Goal: Information Seeking & Learning: Learn about a topic

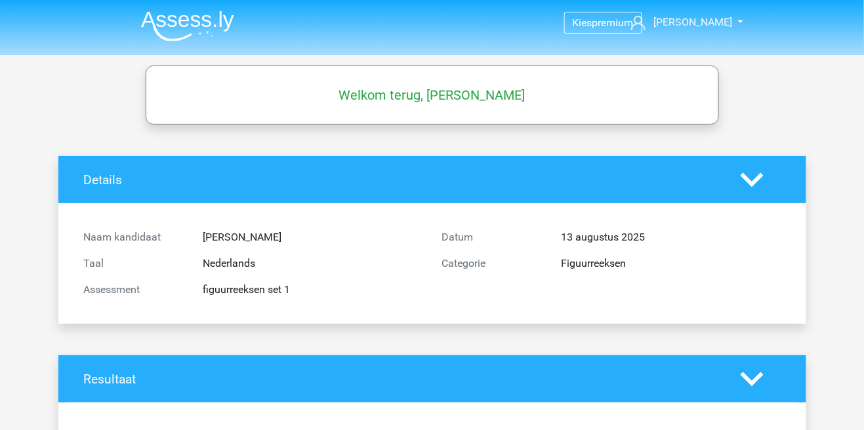
click at [177, 20] on img at bounding box center [187, 25] width 93 height 31
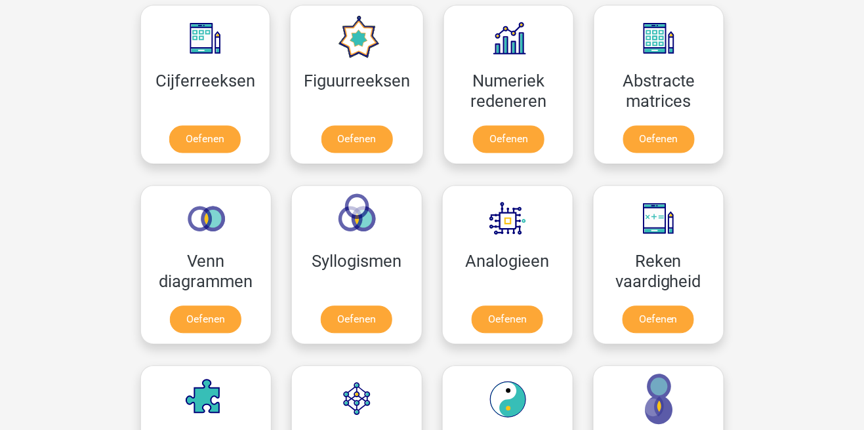
scroll to position [609, 0]
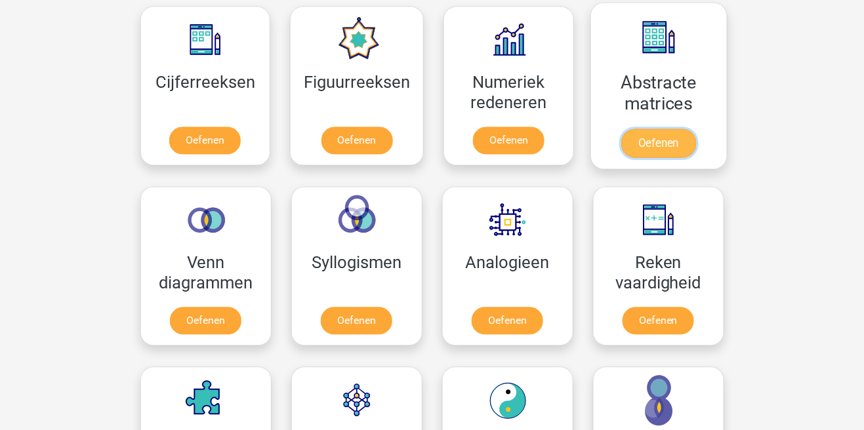
click at [642, 148] on link "Oefenen" at bounding box center [658, 143] width 75 height 29
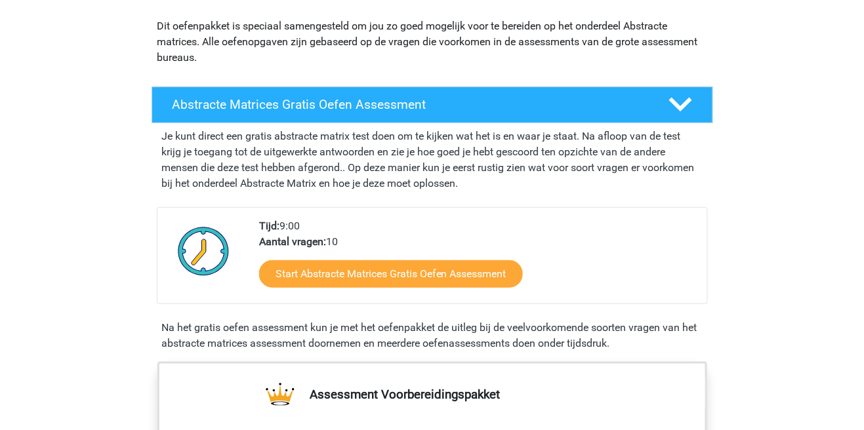
scroll to position [159, 0]
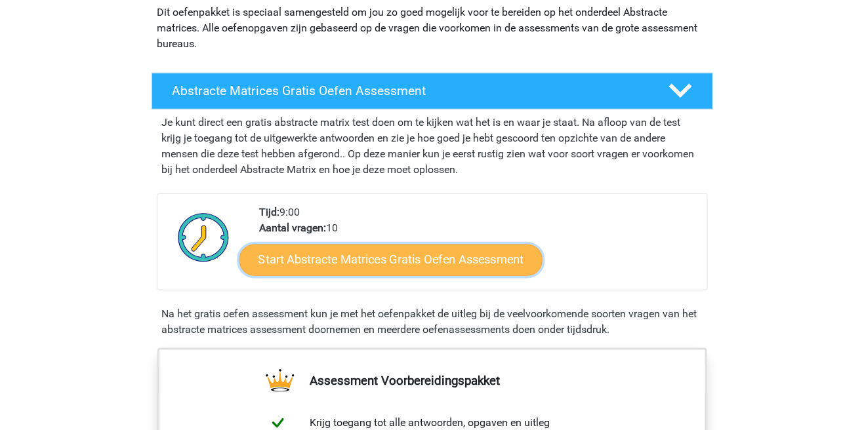
click at [271, 259] on link "Start Abstracte Matrices Gratis Oefen Assessment" at bounding box center [390, 259] width 303 height 31
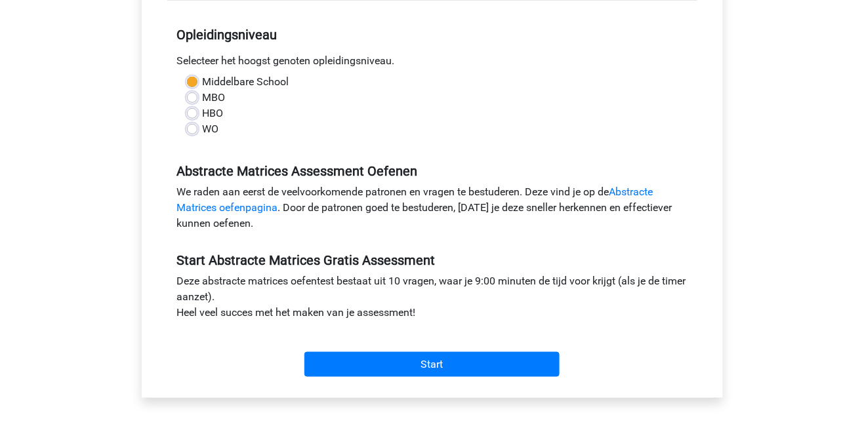
scroll to position [260, 0]
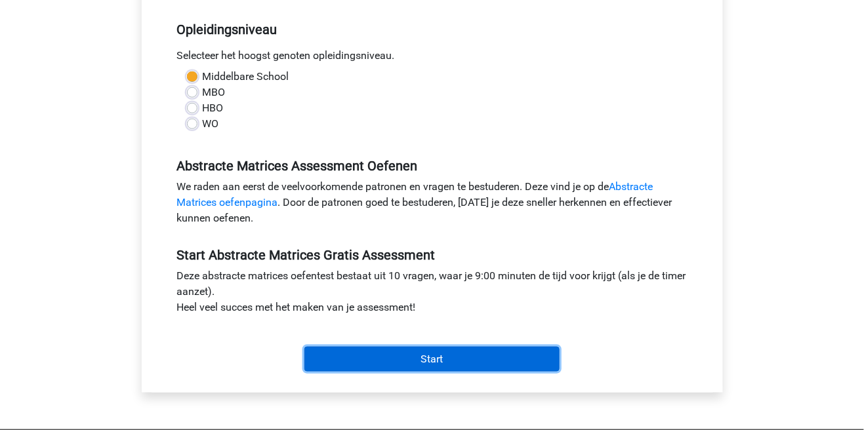
click at [320, 360] on input "Start" at bounding box center [431, 359] width 255 height 25
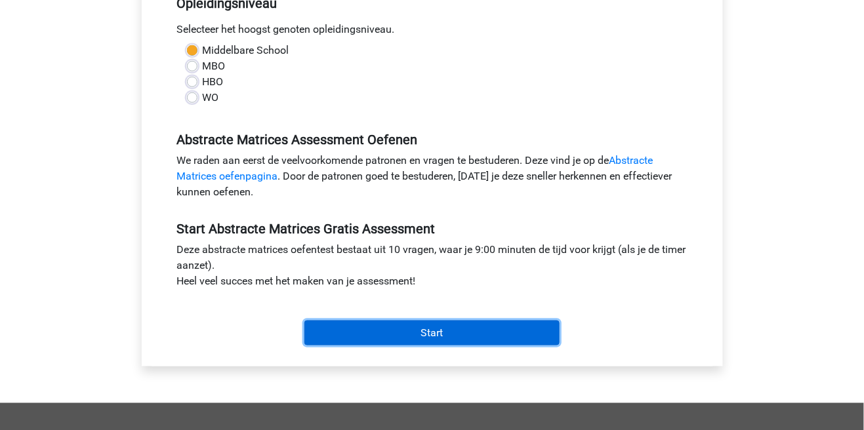
scroll to position [323, 0]
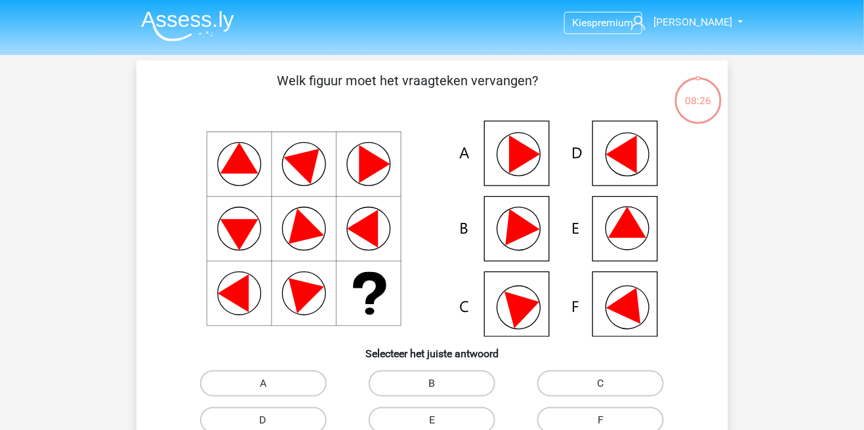
scroll to position [5, 0]
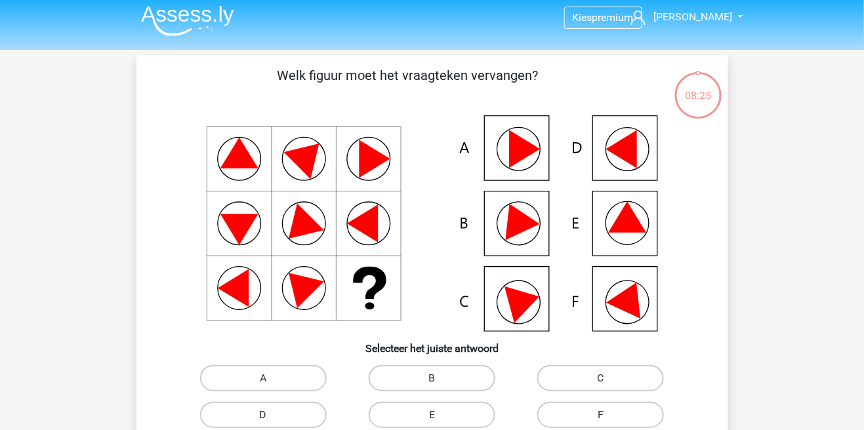
click at [267, 414] on label "D" at bounding box center [263, 415] width 127 height 26
click at [267, 415] on input "D" at bounding box center [267, 419] width 9 height 9
radio input "true"
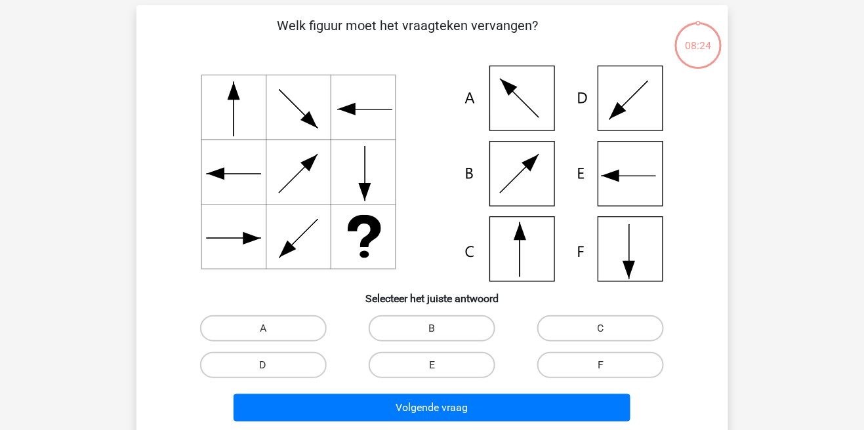
scroll to position [60, 0]
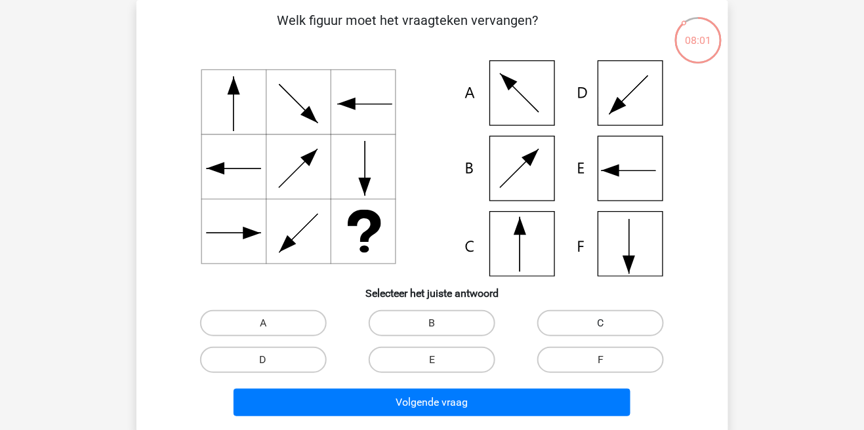
click at [597, 325] on label "C" at bounding box center [600, 323] width 127 height 26
click at [601, 325] on input "C" at bounding box center [605, 327] width 9 height 9
radio input "true"
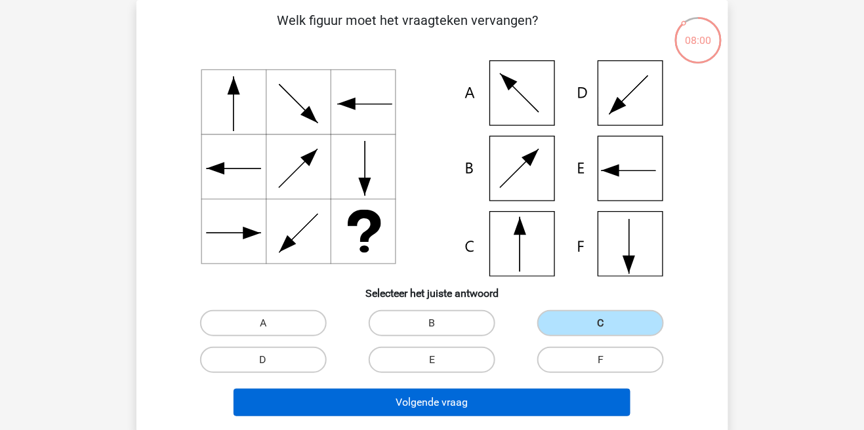
click at [534, 405] on button "Volgende vraag" at bounding box center [432, 403] width 397 height 28
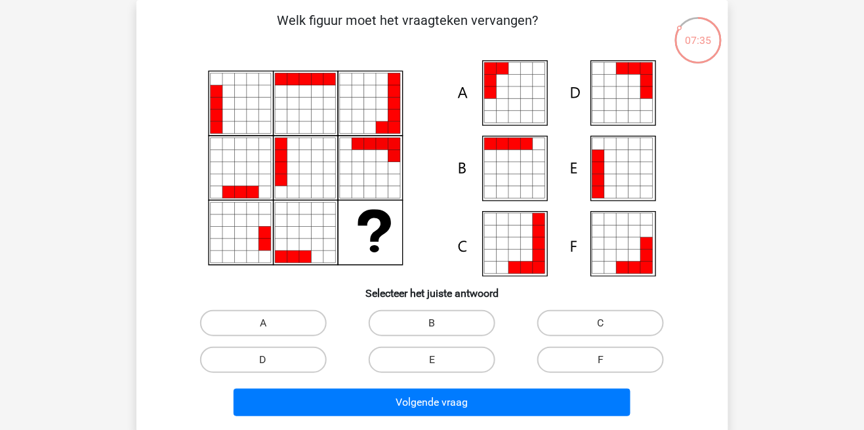
click at [440, 361] on input "E" at bounding box center [436, 364] width 9 height 9
radio input "true"
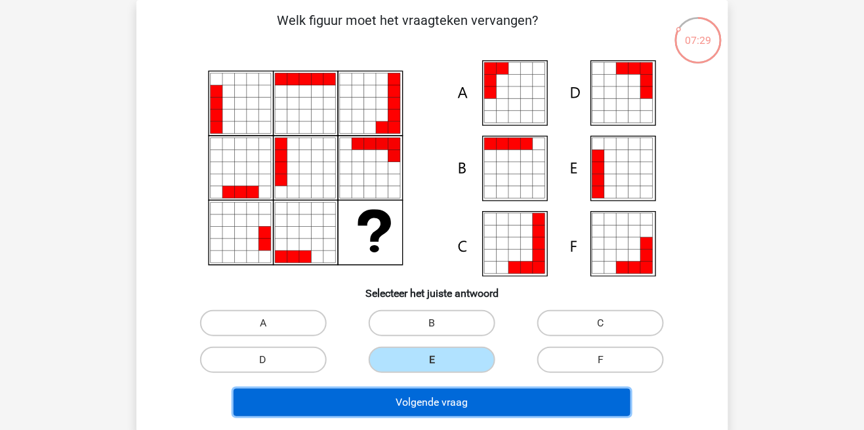
click at [430, 403] on button "Volgende vraag" at bounding box center [432, 403] width 397 height 28
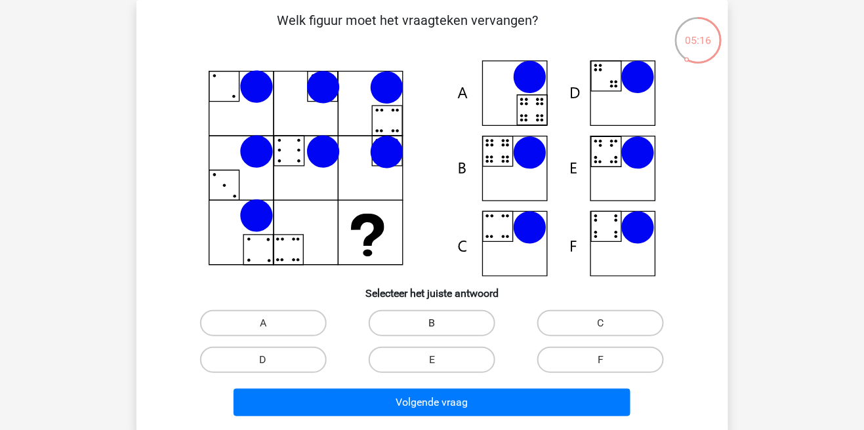
click at [424, 320] on label "B" at bounding box center [432, 323] width 127 height 26
click at [432, 323] on input "B" at bounding box center [436, 327] width 9 height 9
radio input "true"
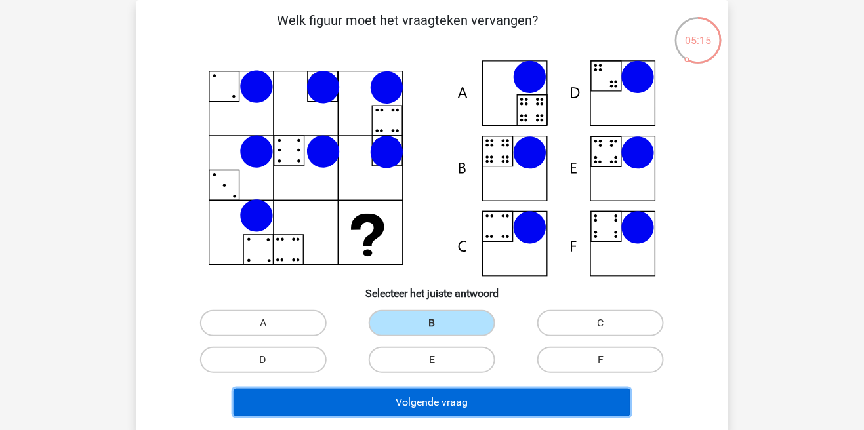
click at [419, 400] on button "Volgende vraag" at bounding box center [432, 403] width 397 height 28
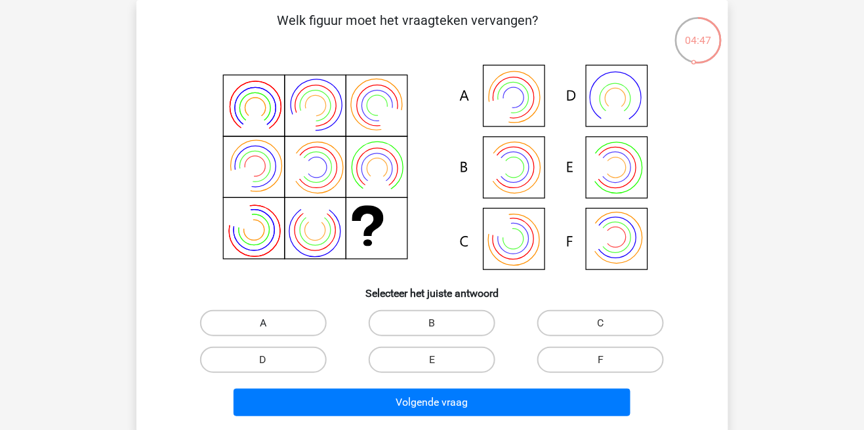
click at [258, 325] on label "A" at bounding box center [263, 323] width 127 height 26
click at [263, 325] on input "A" at bounding box center [267, 327] width 9 height 9
radio input "true"
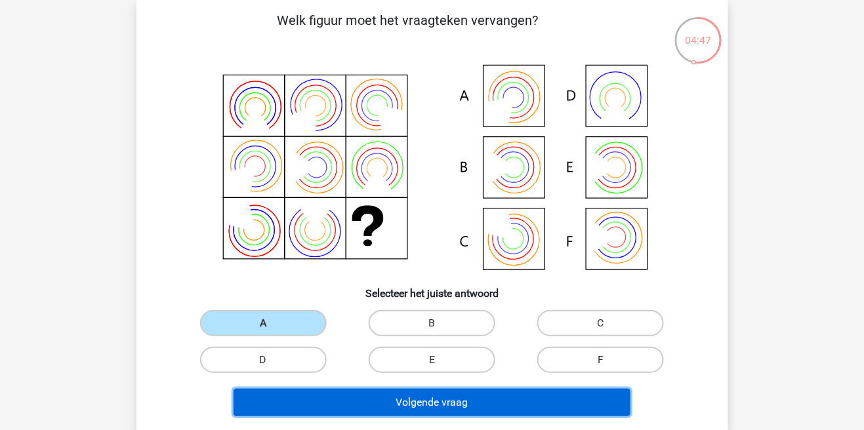
click at [364, 412] on button "Volgende vraag" at bounding box center [432, 403] width 397 height 28
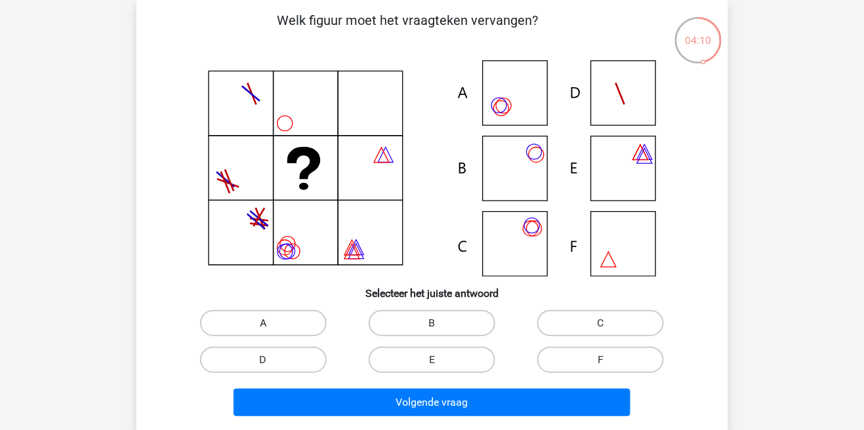
click at [295, 319] on label "A" at bounding box center [263, 323] width 127 height 26
click at [272, 323] on input "A" at bounding box center [267, 327] width 9 height 9
radio input "true"
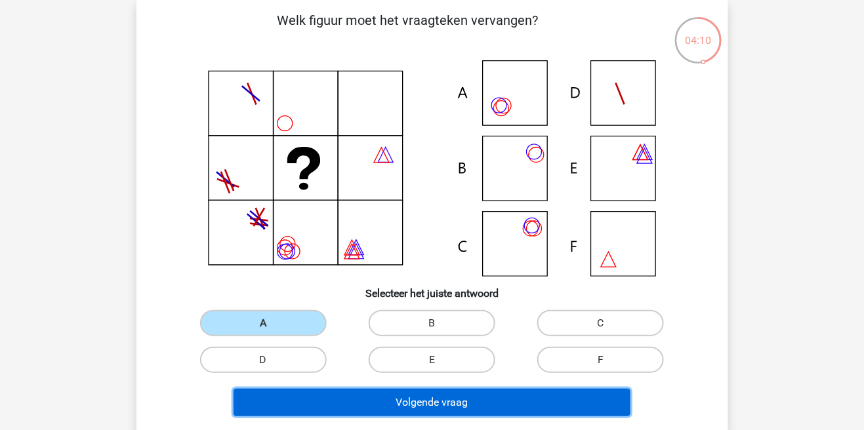
click at [329, 403] on button "Volgende vraag" at bounding box center [432, 403] width 397 height 28
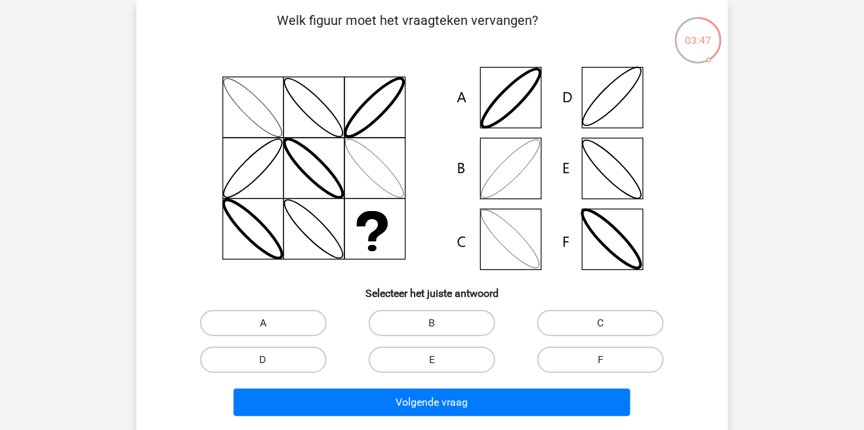
click at [289, 315] on label "A" at bounding box center [263, 323] width 127 height 26
click at [272, 323] on input "A" at bounding box center [267, 327] width 9 height 9
radio input "true"
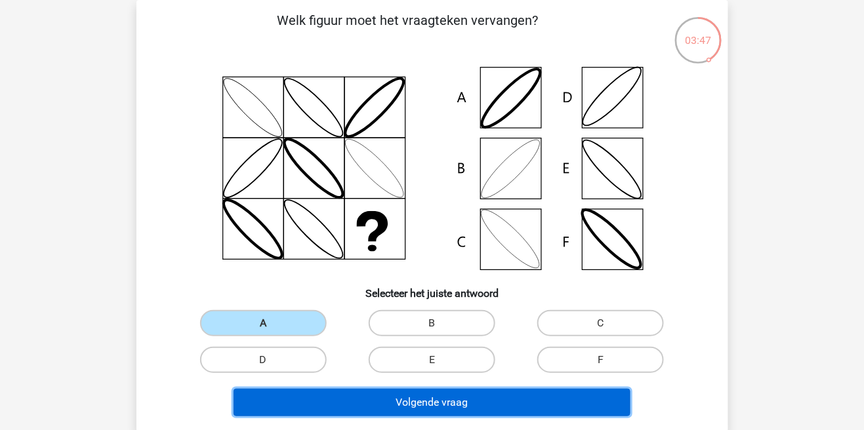
click at [308, 405] on button "Volgende vraag" at bounding box center [432, 403] width 397 height 28
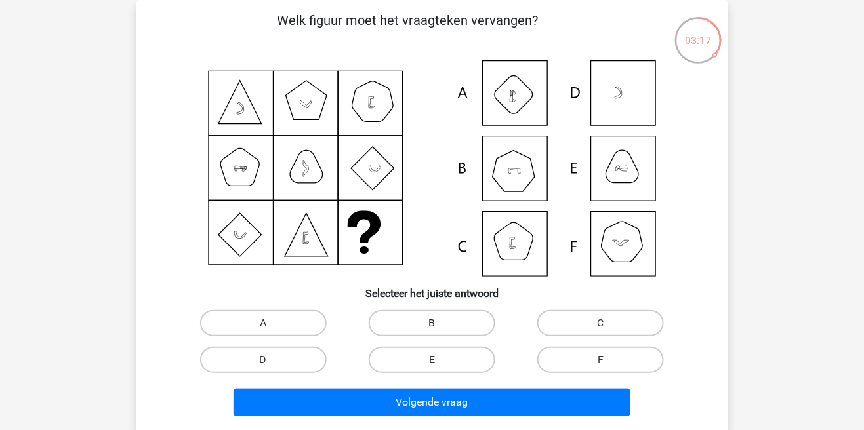
click at [456, 319] on label "B" at bounding box center [432, 323] width 127 height 26
click at [440, 323] on input "B" at bounding box center [436, 327] width 9 height 9
radio input "true"
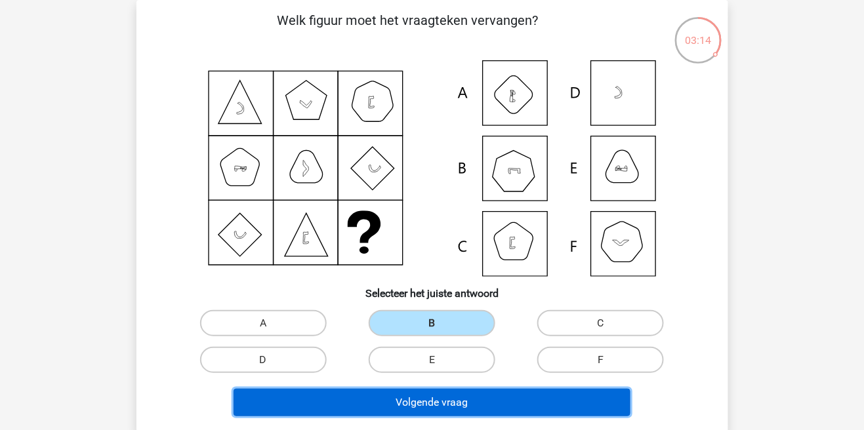
click at [453, 403] on button "Volgende vraag" at bounding box center [432, 403] width 397 height 28
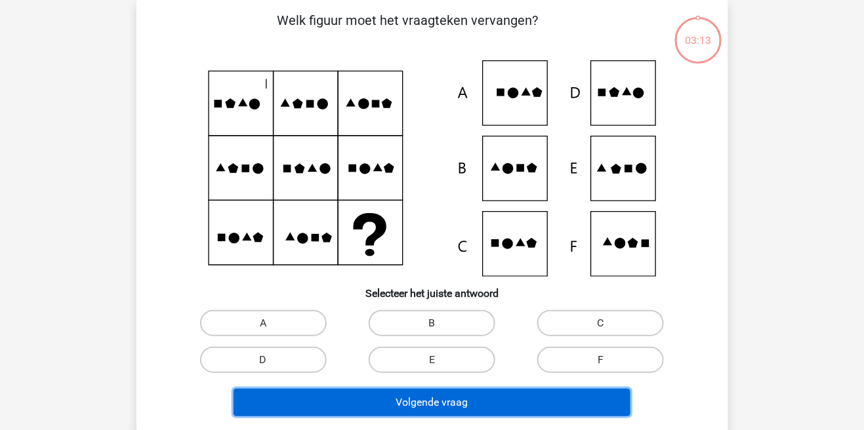
click at [465, 397] on button "Volgende vraag" at bounding box center [432, 403] width 397 height 28
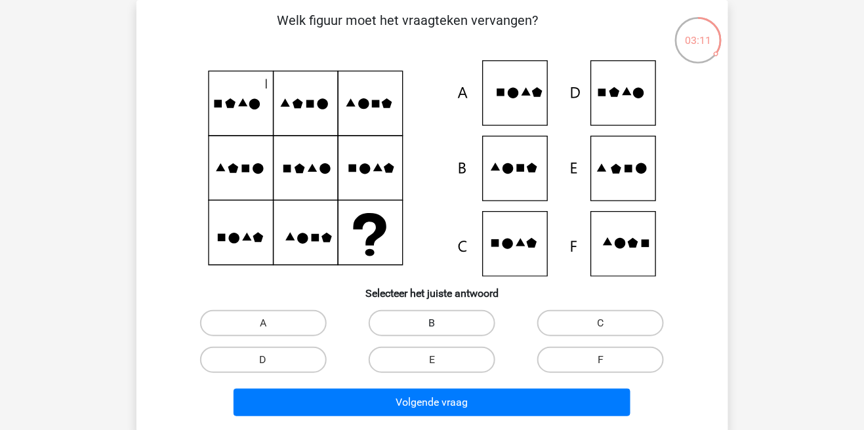
click at [451, 327] on label "B" at bounding box center [432, 323] width 127 height 26
click at [440, 327] on input "B" at bounding box center [436, 327] width 9 height 9
radio input "true"
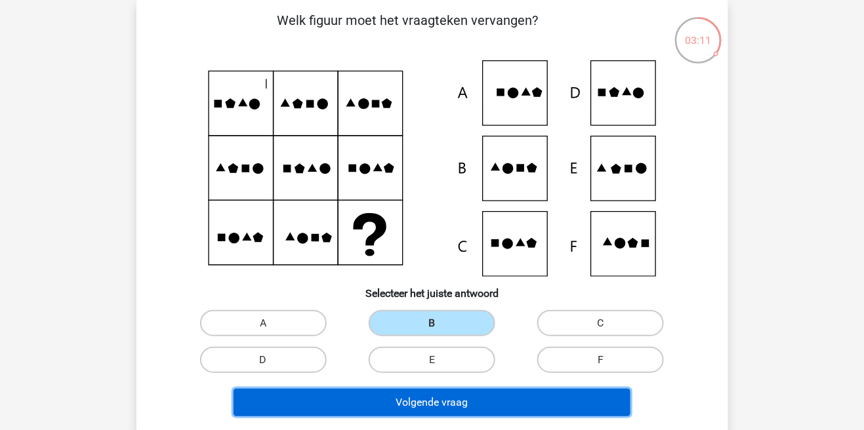
click at [450, 400] on button "Volgende vraag" at bounding box center [432, 403] width 397 height 28
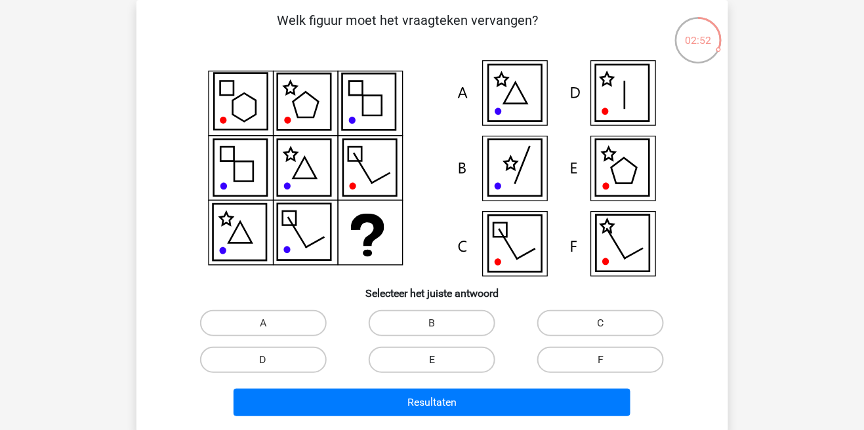
click at [446, 361] on label "E" at bounding box center [432, 360] width 127 height 26
click at [440, 361] on input "E" at bounding box center [436, 364] width 9 height 9
radio input "true"
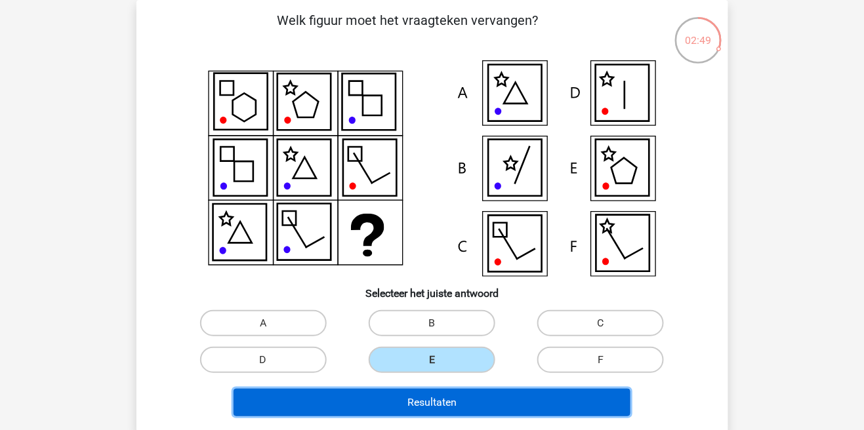
click at [474, 402] on button "Resultaten" at bounding box center [432, 403] width 397 height 28
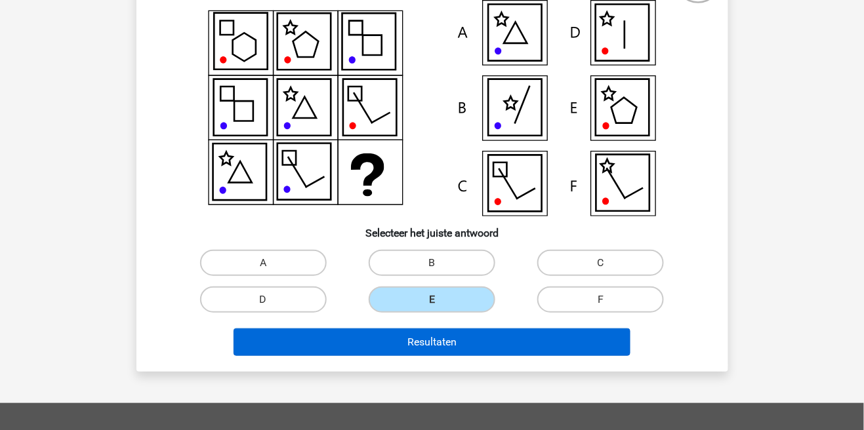
scroll to position [123, 0]
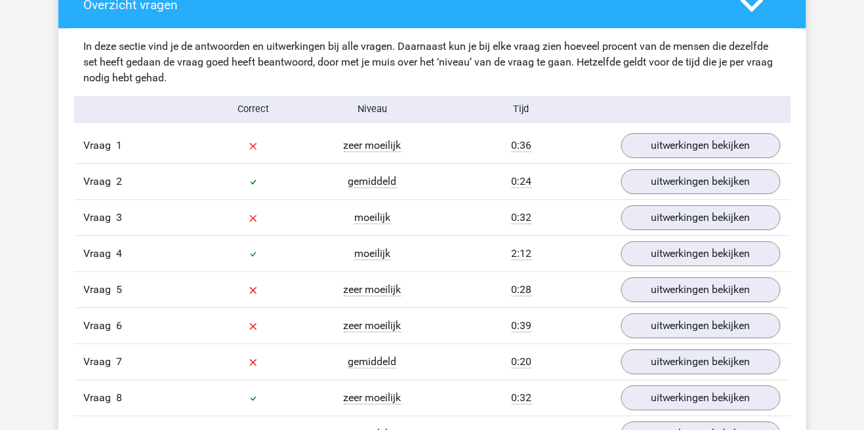
scroll to position [1004, 0]
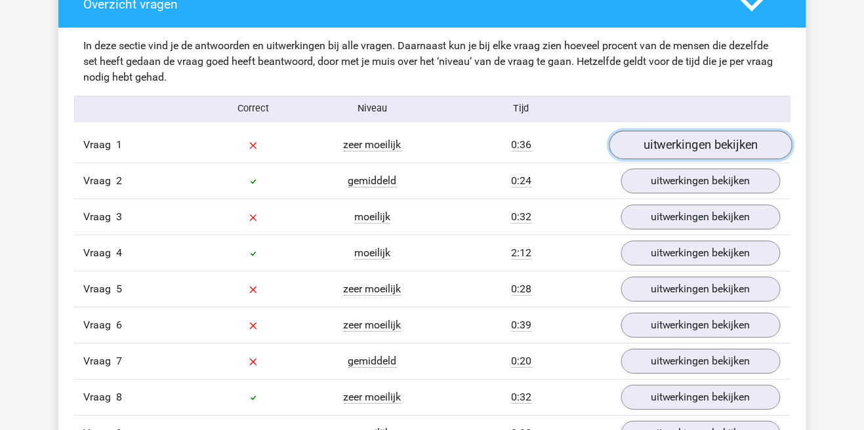
click at [720, 144] on link "uitwerkingen bekijken" at bounding box center [700, 145] width 183 height 29
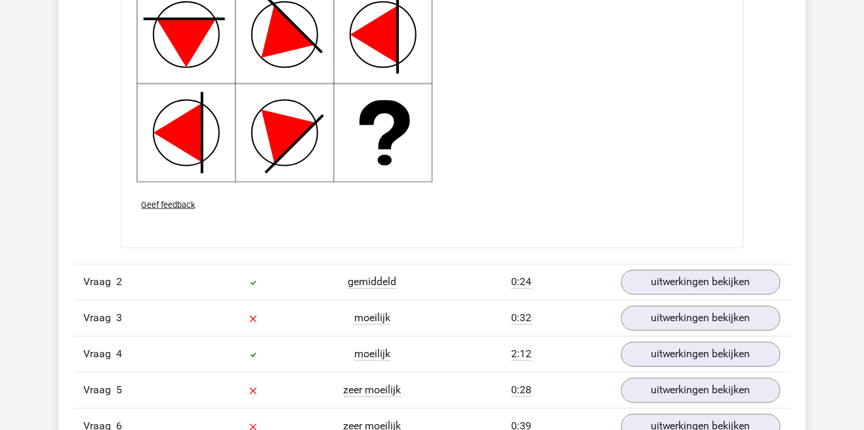
scroll to position [1771, 0]
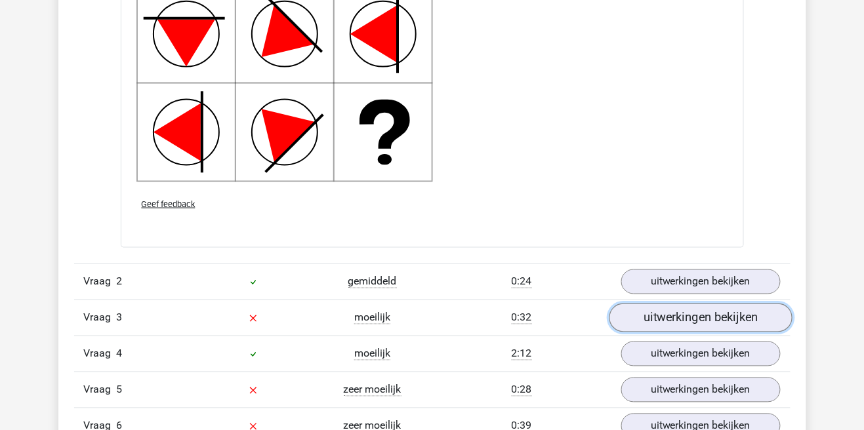
click at [708, 319] on link "uitwerkingen bekijken" at bounding box center [700, 318] width 183 height 29
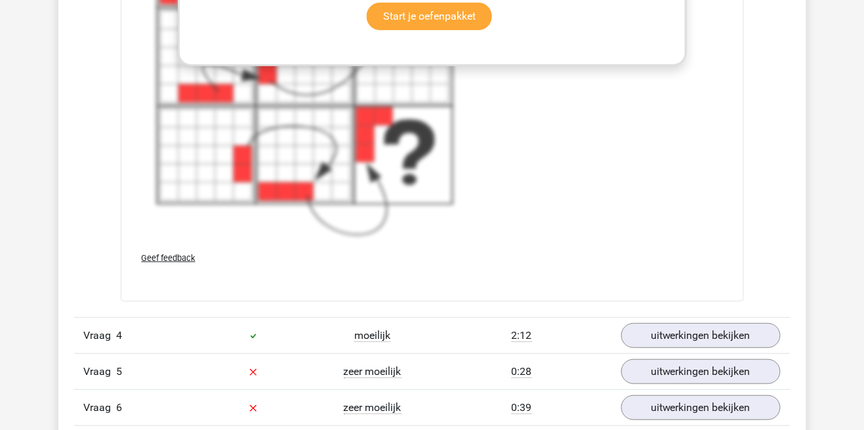
scroll to position [2752, 0]
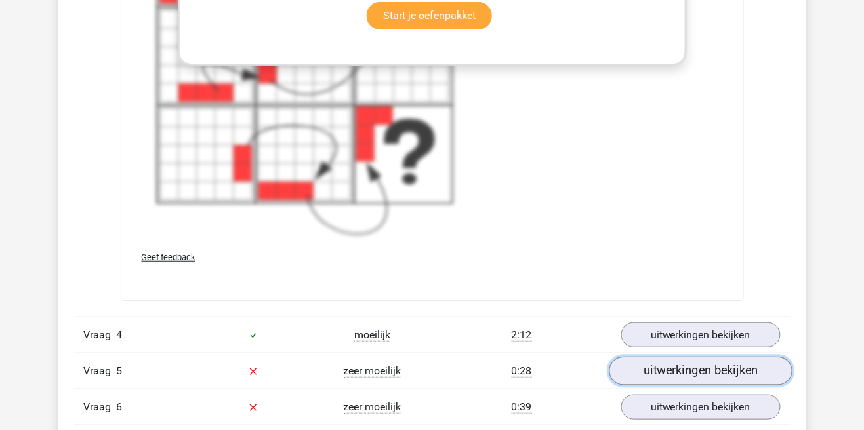
click at [705, 374] on link "uitwerkingen bekijken" at bounding box center [700, 371] width 183 height 29
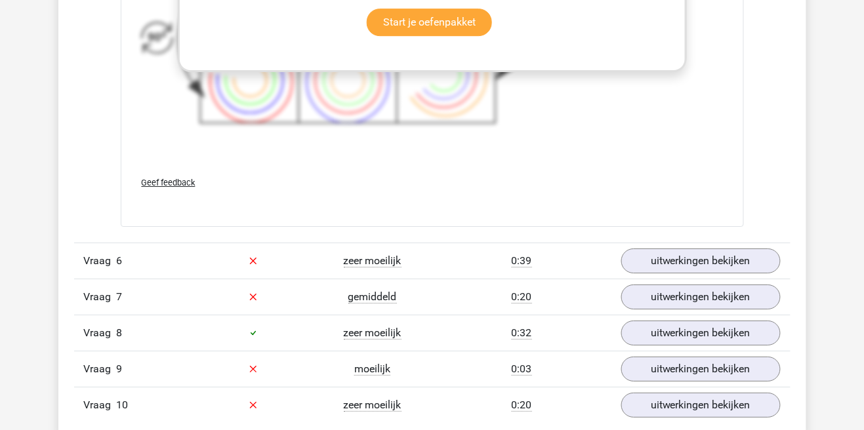
scroll to position [3786, 0]
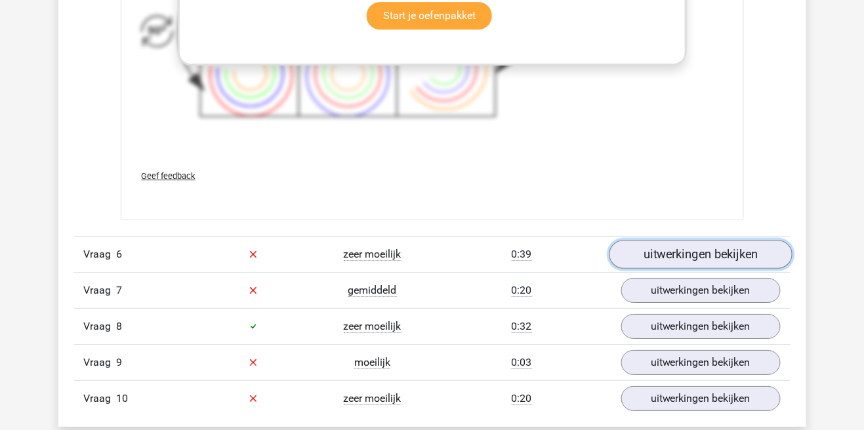
click at [684, 254] on link "uitwerkingen bekijken" at bounding box center [700, 254] width 183 height 29
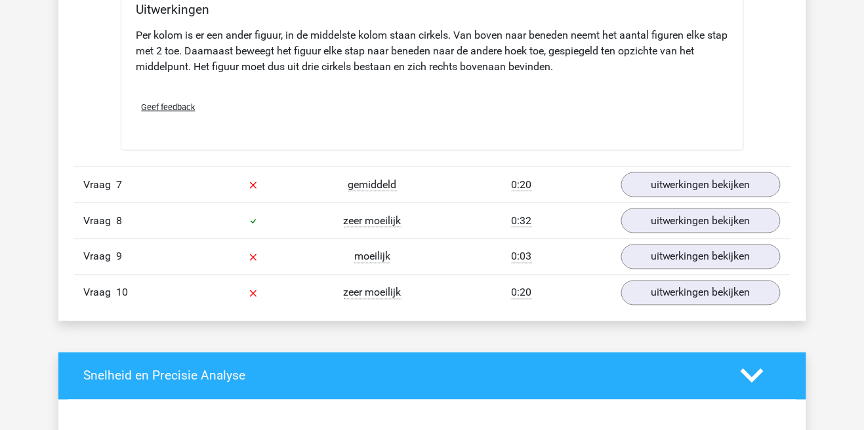
scroll to position [4435, 0]
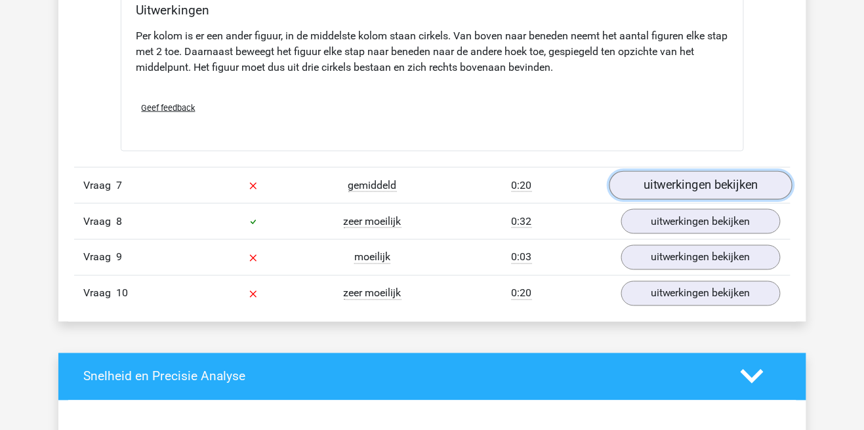
click at [699, 182] on link "uitwerkingen bekijken" at bounding box center [700, 185] width 183 height 29
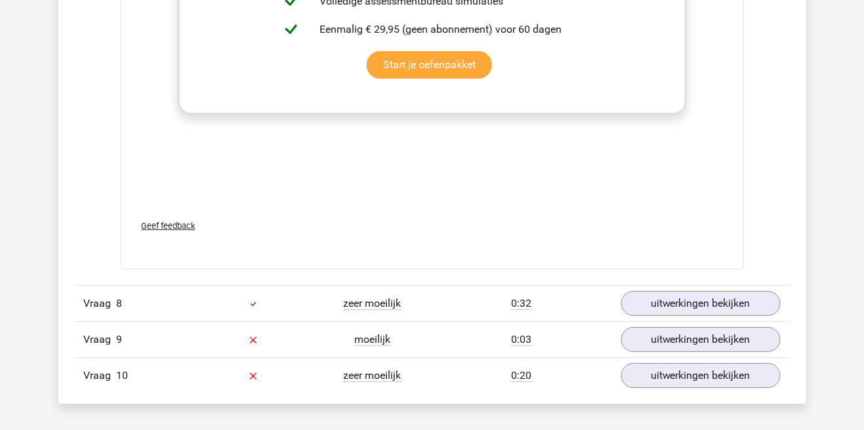
scroll to position [5254, 0]
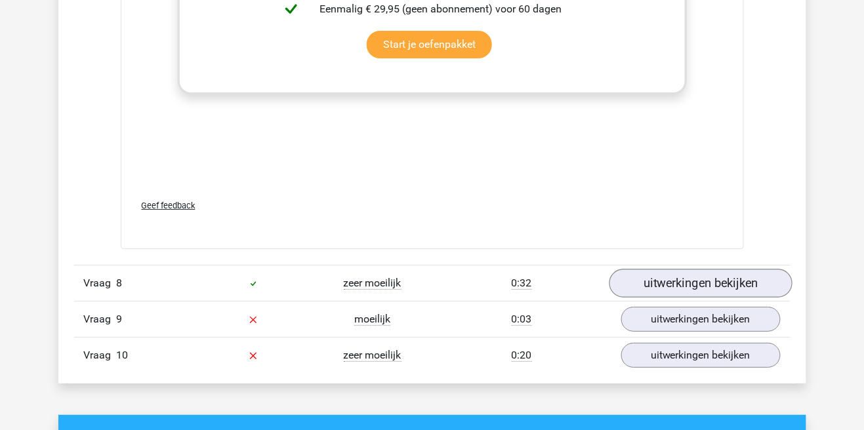
click at [715, 286] on link "uitwerkingen bekijken" at bounding box center [700, 283] width 183 height 29
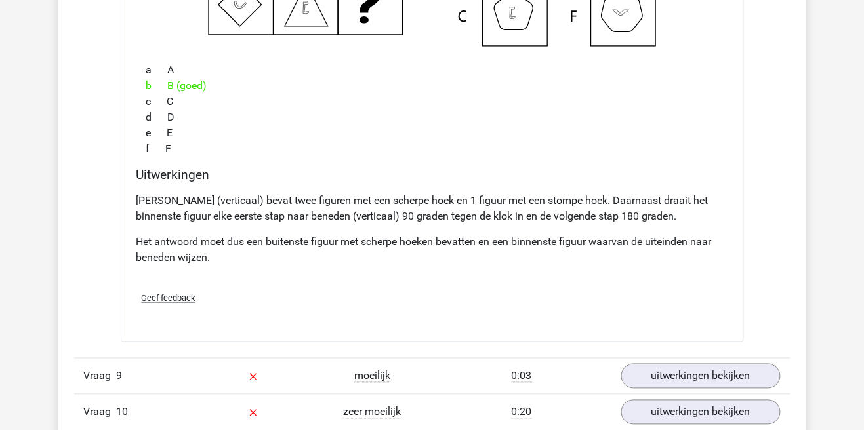
scroll to position [5768, 0]
click at [690, 378] on link "uitwerkingen bekijken" at bounding box center [700, 376] width 183 height 29
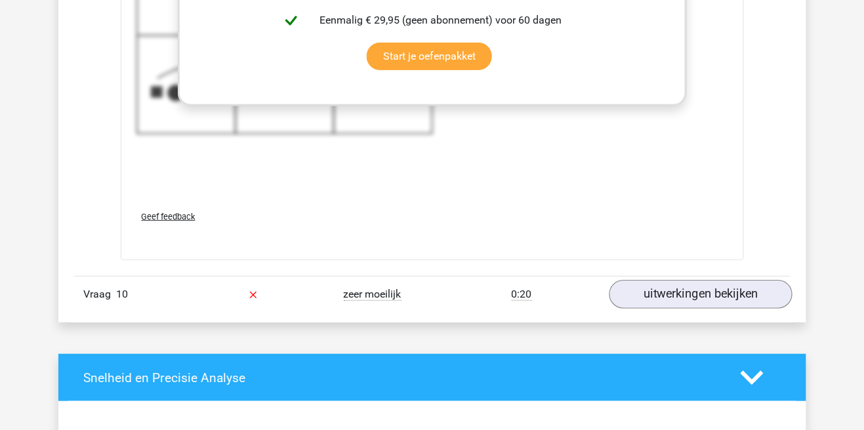
scroll to position [6767, 0]
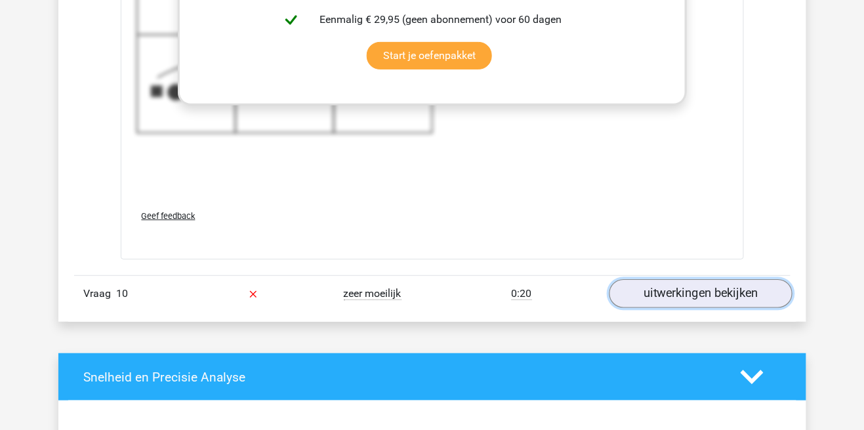
click at [681, 293] on link "uitwerkingen bekijken" at bounding box center [700, 294] width 183 height 29
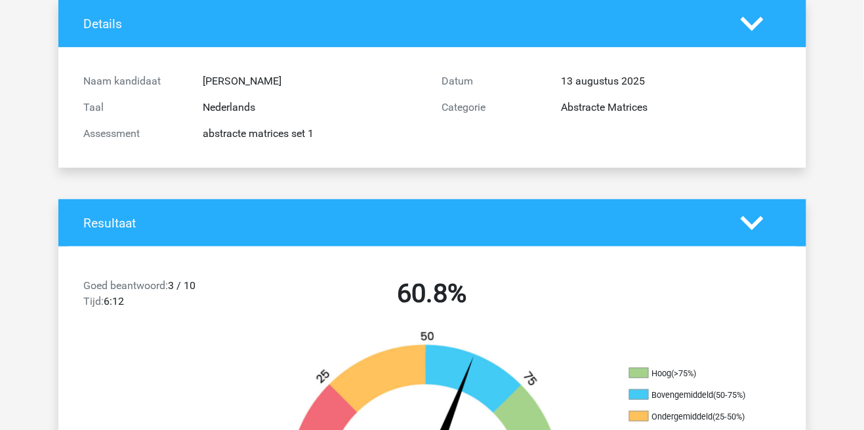
scroll to position [0, 0]
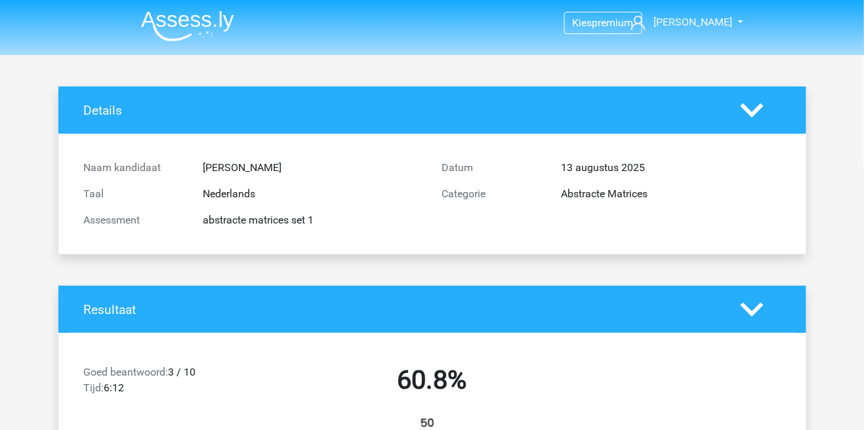
click at [201, 22] on img at bounding box center [187, 25] width 93 height 31
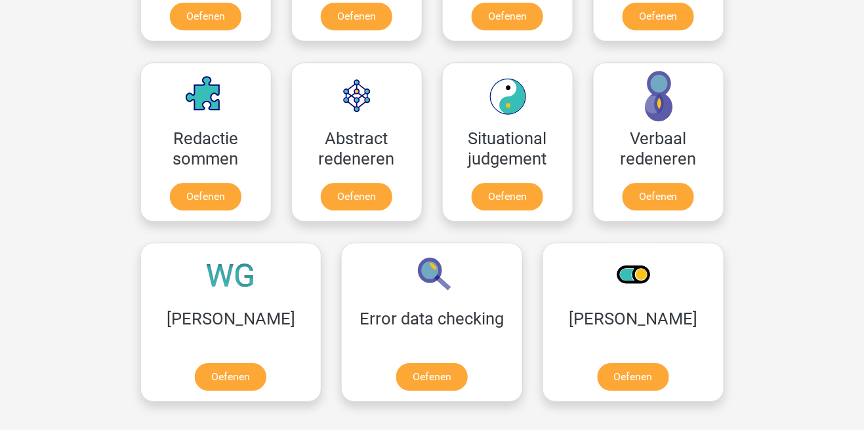
scroll to position [913, 0]
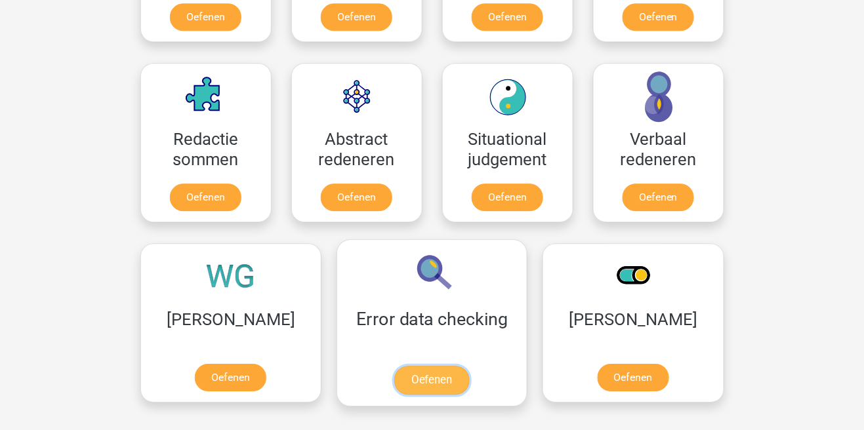
click at [394, 377] on link "Oefenen" at bounding box center [431, 380] width 75 height 29
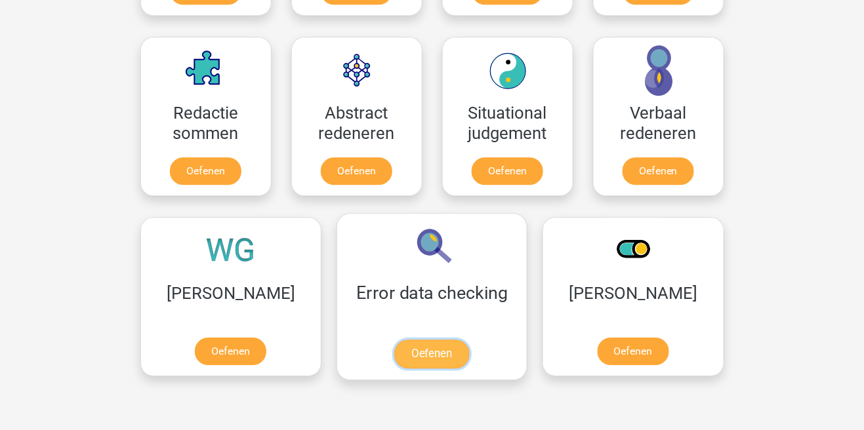
scroll to position [976, 0]
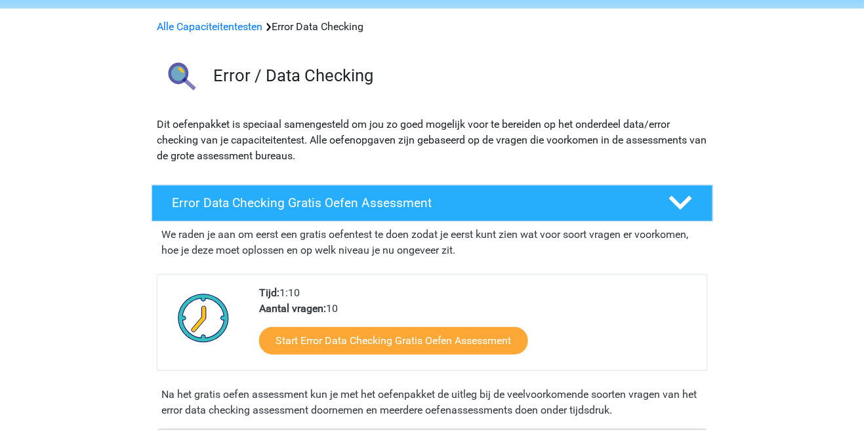
scroll to position [47, 0]
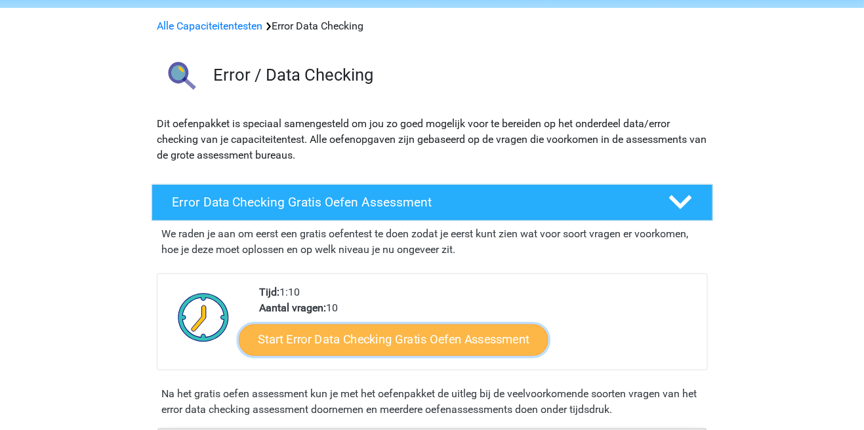
click at [453, 339] on link "Start Error Data Checking Gratis Oefen Assessment" at bounding box center [394, 340] width 310 height 31
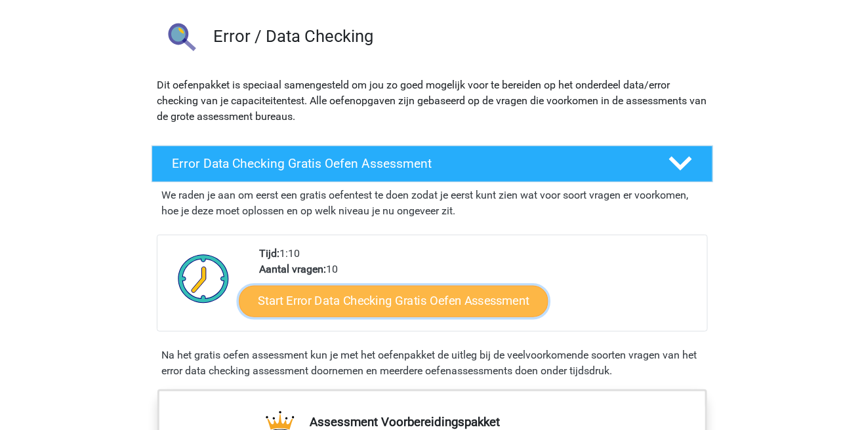
scroll to position [110, 0]
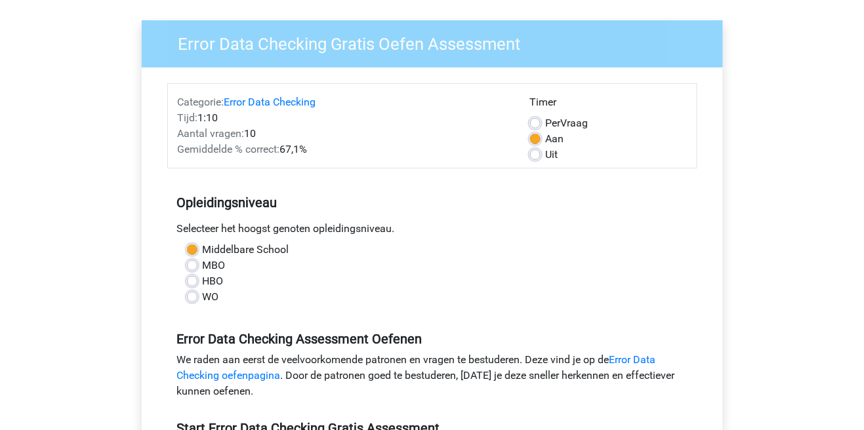
scroll to position [87, 0]
click at [548, 149] on label "Uit" at bounding box center [552, 156] width 12 height 16
click at [541, 149] on input "Uit" at bounding box center [535, 154] width 10 height 13
radio input "true"
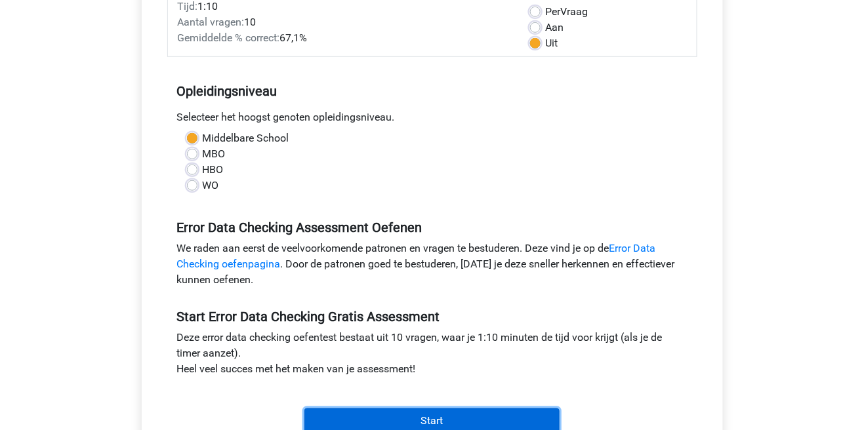
click at [470, 417] on input "Start" at bounding box center [431, 421] width 255 height 25
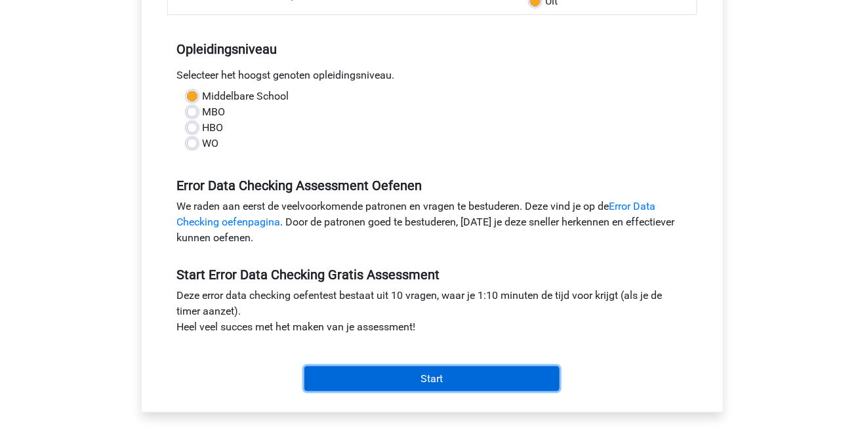
scroll to position [262, 0]
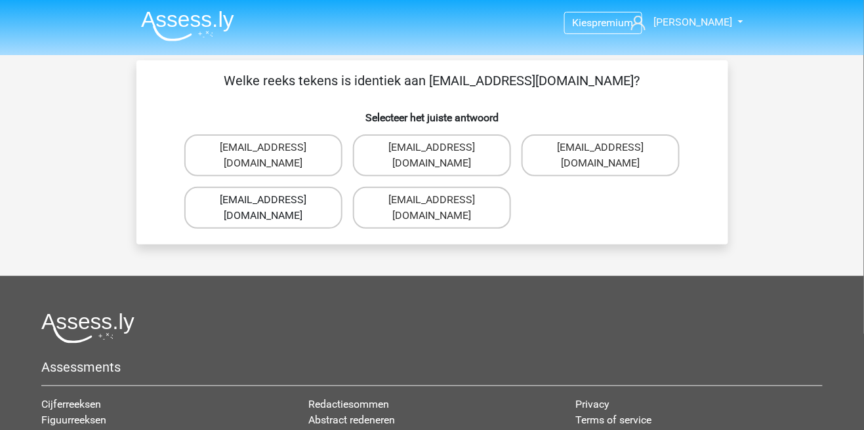
click at [311, 187] on label "[EMAIL_ADDRESS][DOMAIN_NAME]" at bounding box center [263, 208] width 158 height 42
click at [272, 200] on input "[EMAIL_ADDRESS][DOMAIN_NAME]" at bounding box center [267, 204] width 9 height 9
radio input "true"
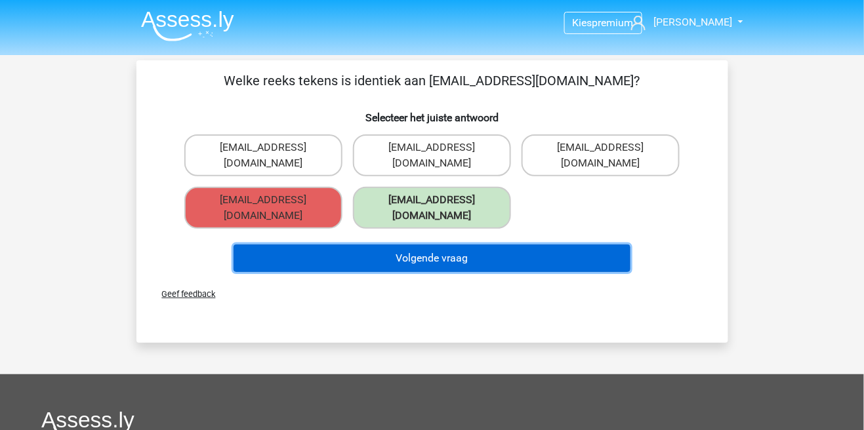
click at [536, 245] on button "Volgende vraag" at bounding box center [432, 259] width 397 height 28
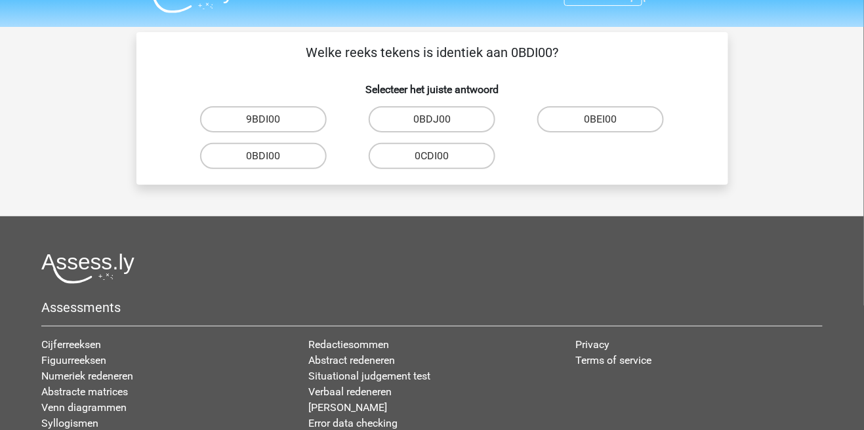
scroll to position [28, 0]
click at [272, 162] on input "0BDI00" at bounding box center [267, 160] width 9 height 9
radio input "true"
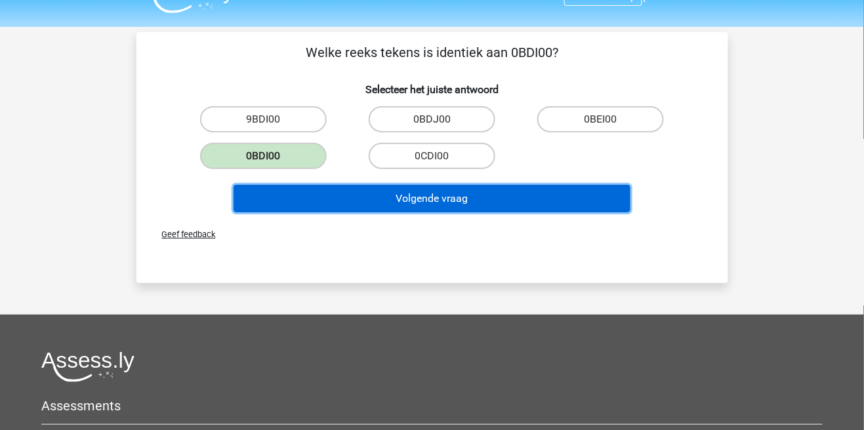
click at [548, 202] on button "Volgende vraag" at bounding box center [432, 199] width 397 height 28
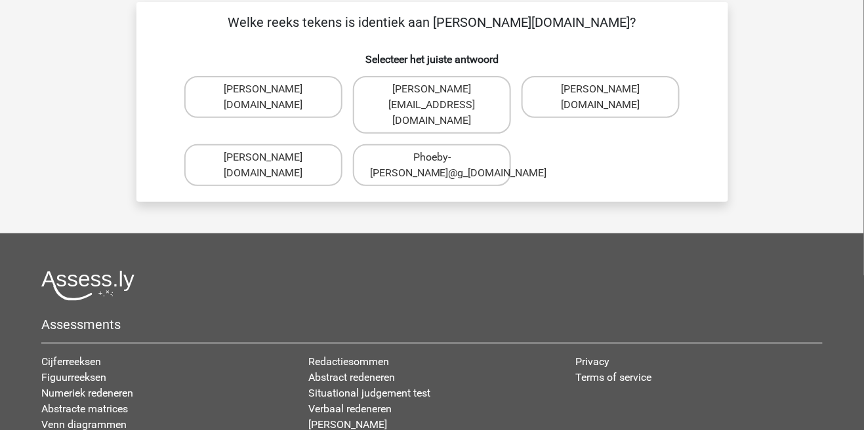
scroll to position [60, 0]
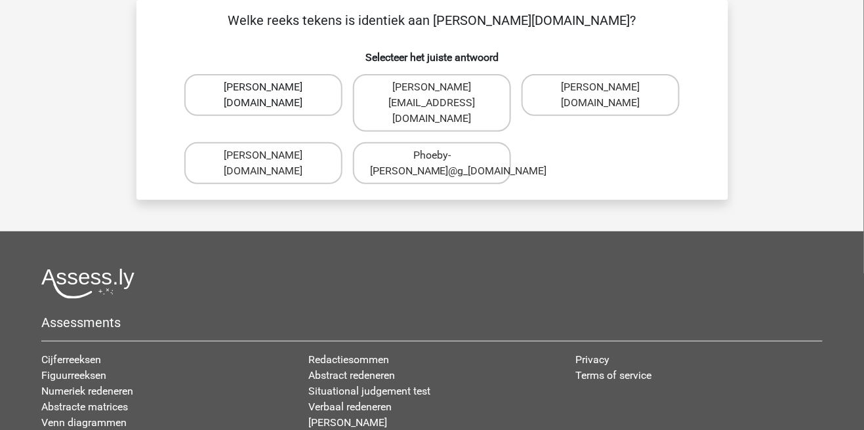
click at [287, 101] on label "Phoebe-Patterson@g_mail.gr" at bounding box center [263, 95] width 158 height 42
click at [272, 96] on input "Phoebe-Patterson@g_mail.gr" at bounding box center [267, 91] width 9 height 9
radio input "true"
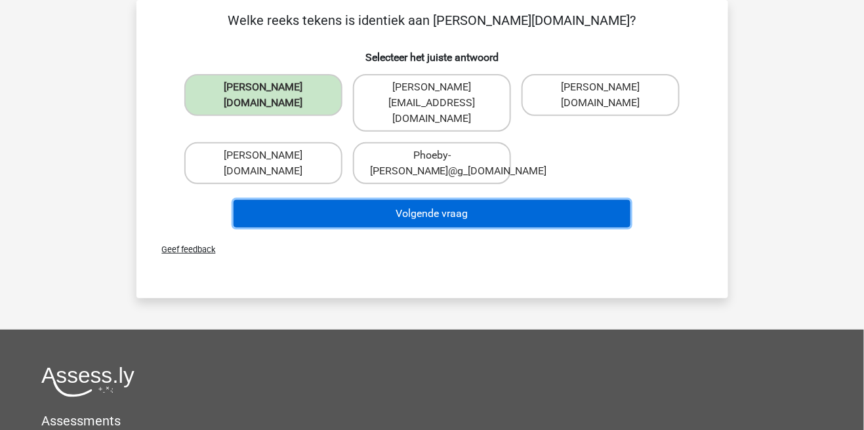
click at [447, 200] on button "Volgende vraag" at bounding box center [432, 214] width 397 height 28
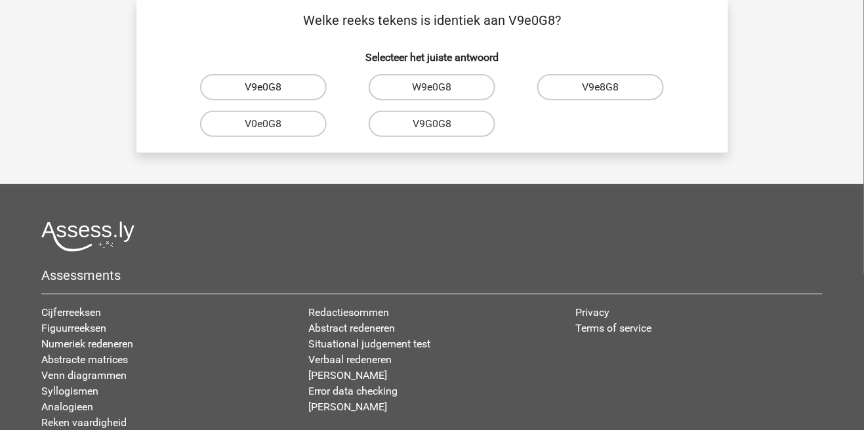
click at [275, 90] on label "V9e0G8" at bounding box center [263, 87] width 127 height 26
click at [272, 90] on input "V9e0G8" at bounding box center [267, 91] width 9 height 9
radio input "true"
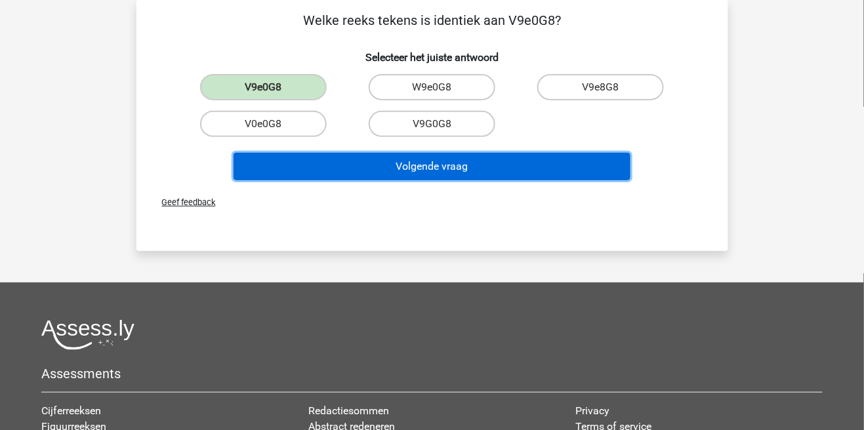
click at [536, 168] on button "Volgende vraag" at bounding box center [432, 167] width 397 height 28
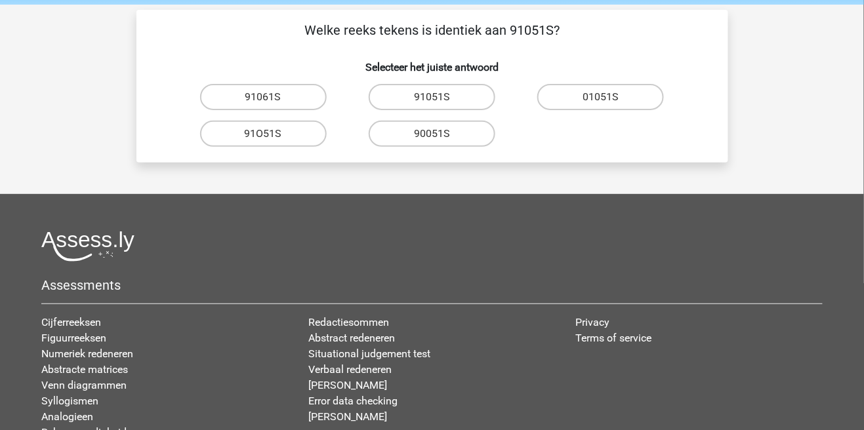
scroll to position [49, 0]
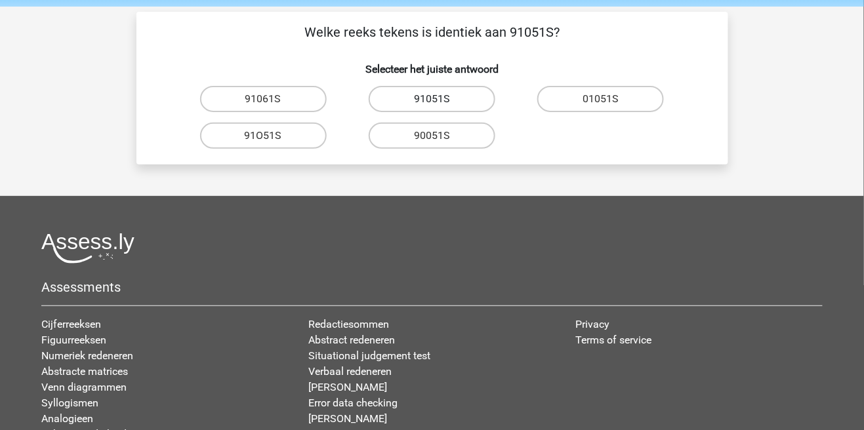
click at [457, 100] on label "91051S" at bounding box center [432, 99] width 127 height 26
click at [440, 100] on input "91051S" at bounding box center [436, 103] width 9 height 9
radio input "true"
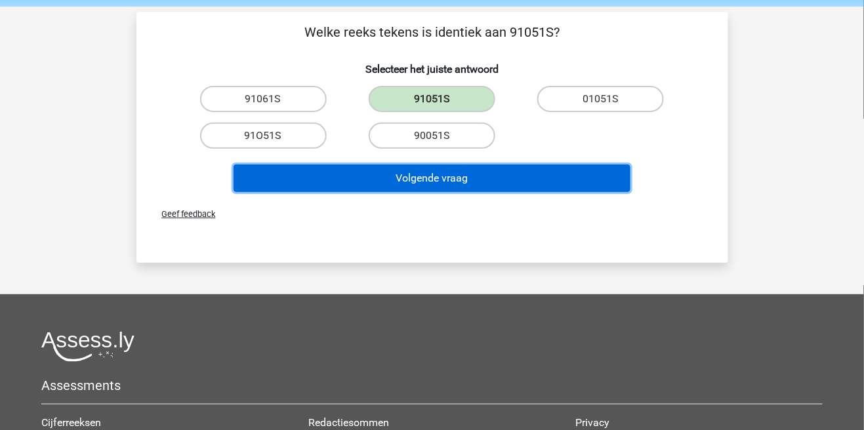
click at [459, 175] on button "Volgende vraag" at bounding box center [432, 179] width 397 height 28
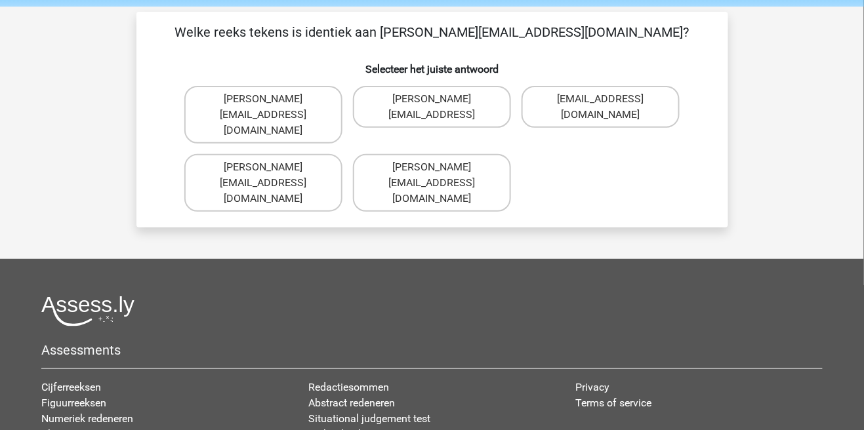
scroll to position [60, 0]
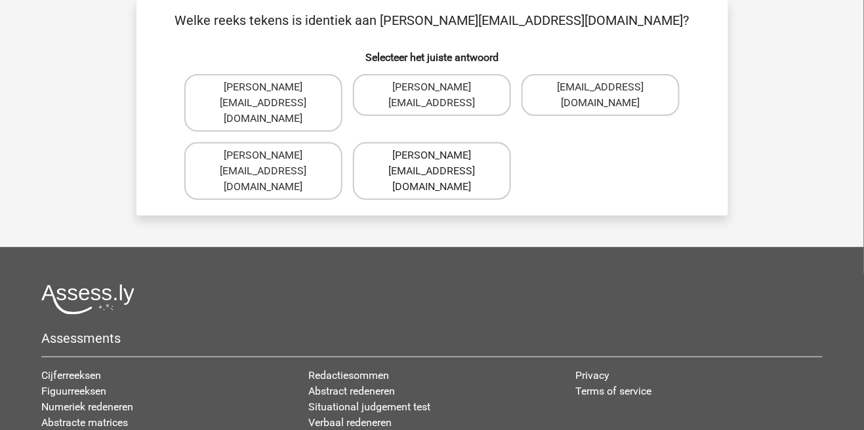
click at [456, 142] on label "Connor.Paterson@mailme.com" at bounding box center [432, 171] width 158 height 58
click at [440, 155] on input "Connor.Paterson@mailme.com" at bounding box center [436, 159] width 9 height 9
radio input "true"
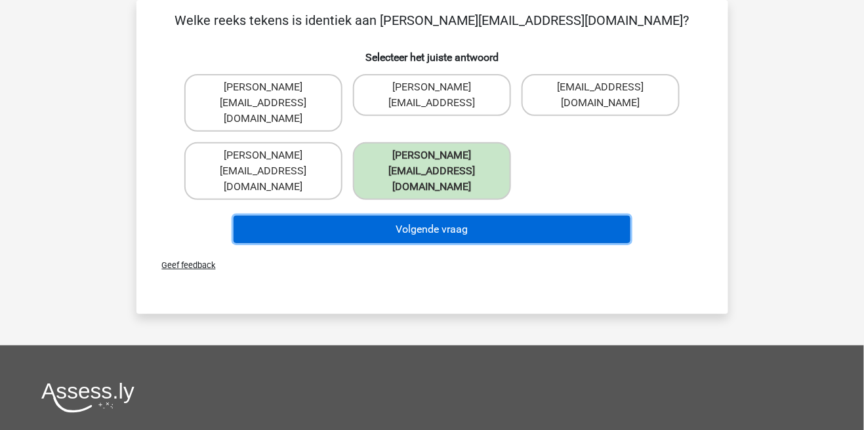
click at [469, 216] on button "Volgende vraag" at bounding box center [432, 230] width 397 height 28
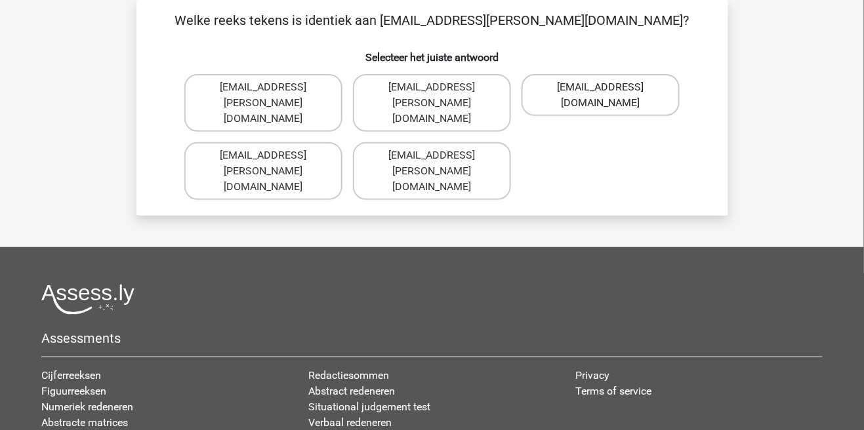
click at [642, 100] on label "Ava-Caroll@mailme.uk.com" at bounding box center [601, 95] width 158 height 42
click at [609, 96] on input "Ava-Caroll@mailme.uk.com" at bounding box center [605, 91] width 9 height 9
radio input "true"
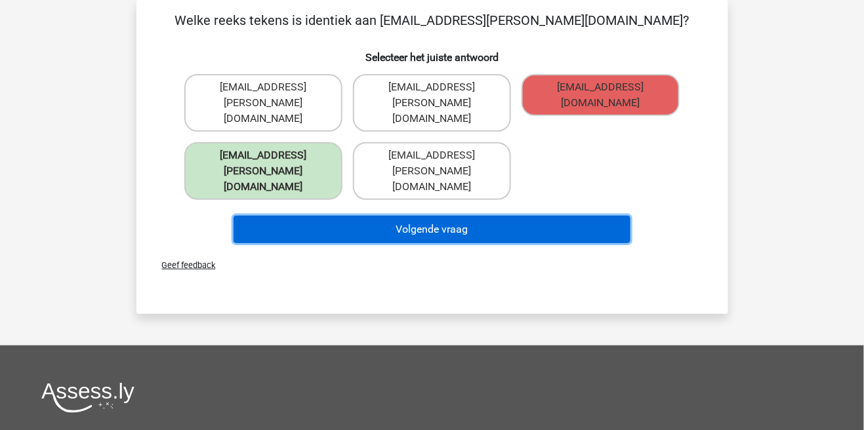
click at [470, 216] on button "Volgende vraag" at bounding box center [432, 230] width 397 height 28
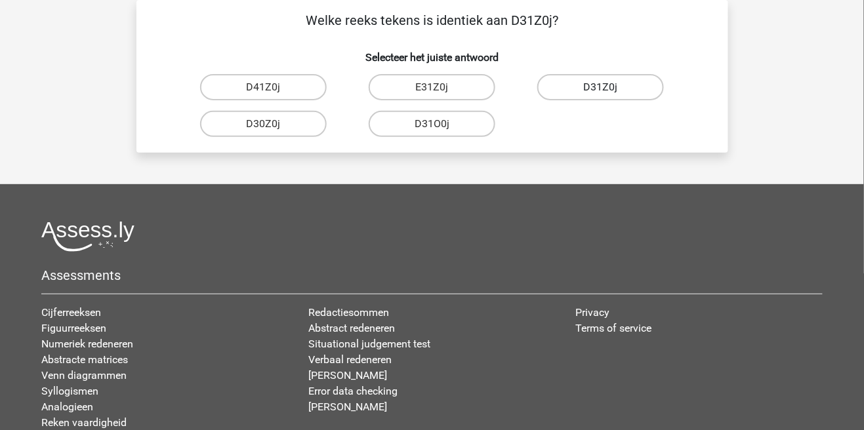
click at [608, 88] on input "D31Z0j" at bounding box center [605, 91] width 9 height 9
radio input "true"
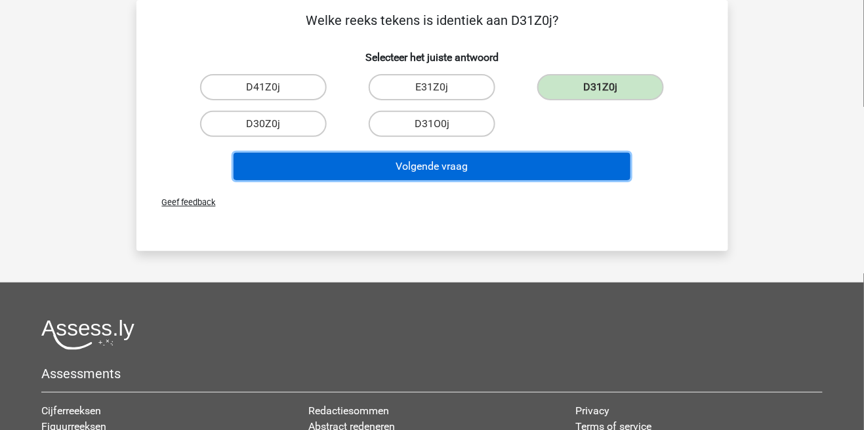
click at [502, 173] on button "Volgende vraag" at bounding box center [432, 167] width 397 height 28
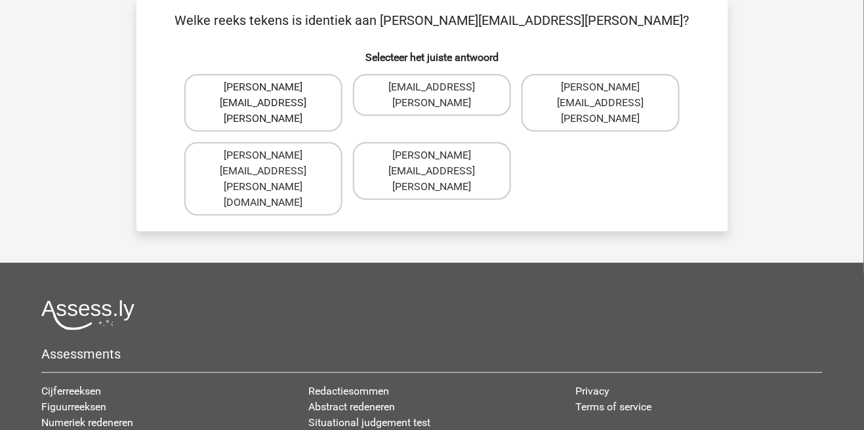
click at [316, 87] on label "Arthur.Bradley@mailme.coo" at bounding box center [263, 103] width 158 height 58
click at [272, 87] on input "Arthur.Bradley@mailme.coo" at bounding box center [267, 91] width 9 height 9
radio input "true"
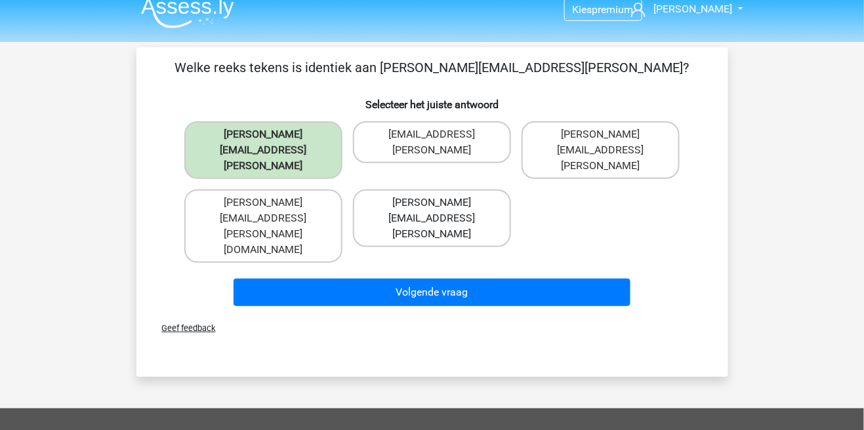
scroll to position [0, 0]
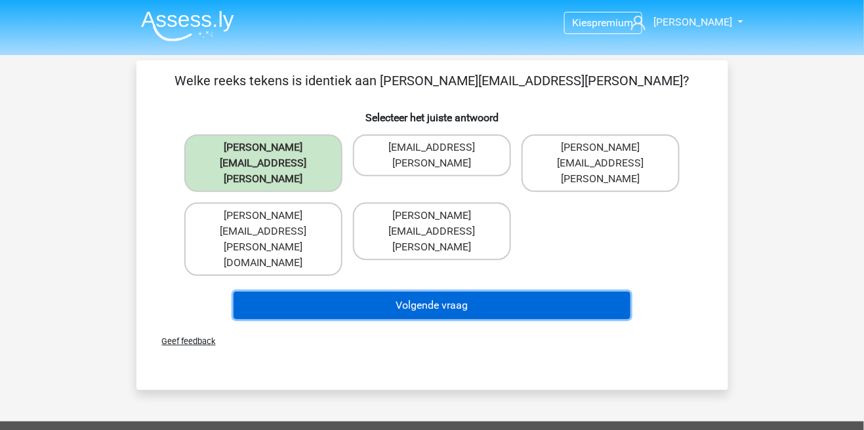
click at [464, 292] on button "Volgende vraag" at bounding box center [432, 306] width 397 height 28
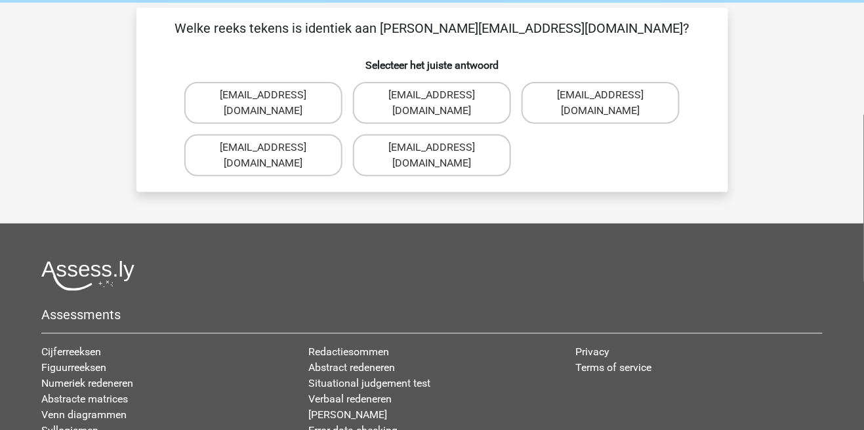
scroll to position [60, 0]
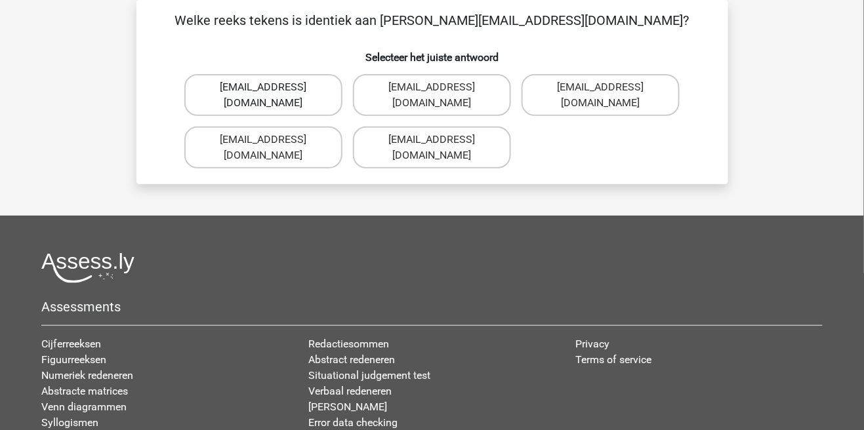
click at [310, 91] on label "Theo+Sadler@Gmail.uk.com" at bounding box center [263, 95] width 158 height 42
click at [272, 91] on input "Theo+Sadler@Gmail.uk.com" at bounding box center [267, 91] width 9 height 9
radio input "true"
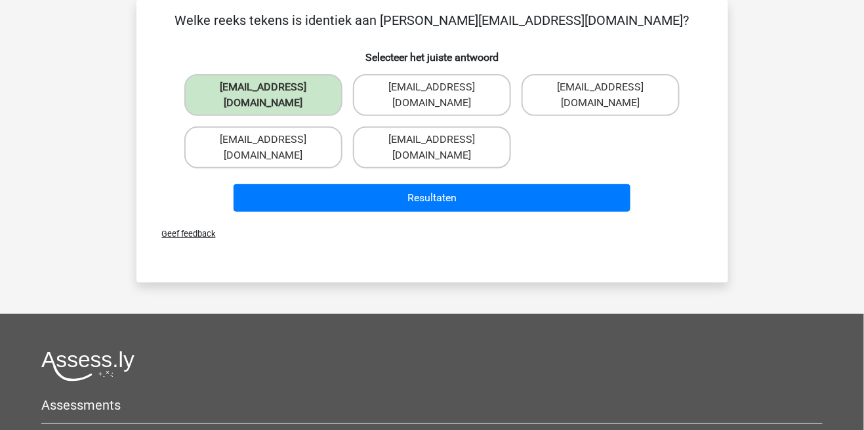
click at [390, 196] on div "Resultaten" at bounding box center [432, 200] width 506 height 33
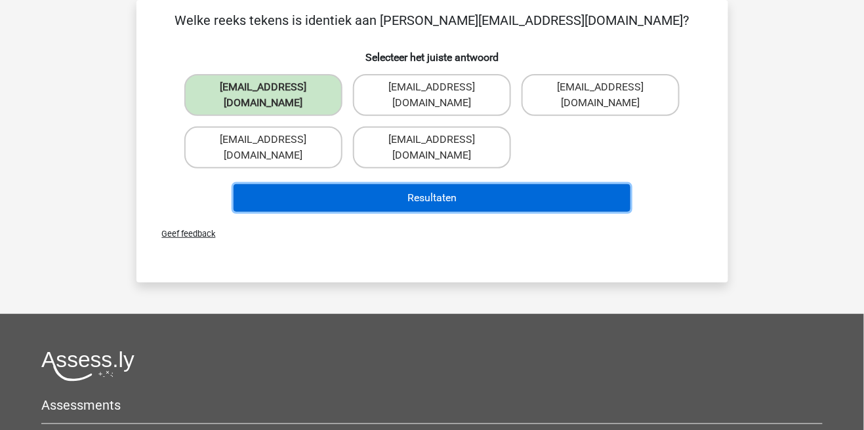
click at [543, 184] on button "Resultaten" at bounding box center [432, 198] width 397 height 28
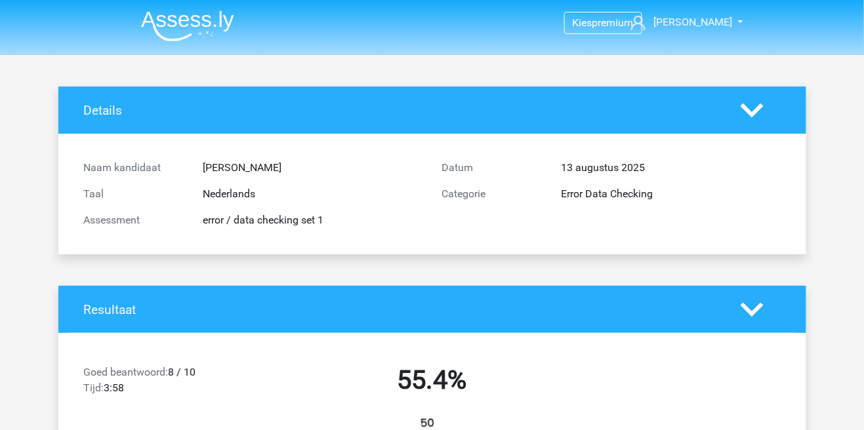
scroll to position [4, 0]
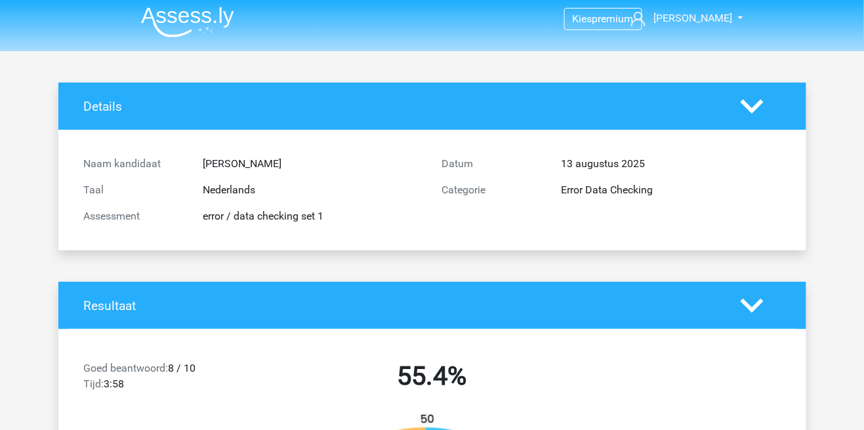
click at [179, 28] on img at bounding box center [187, 22] width 93 height 31
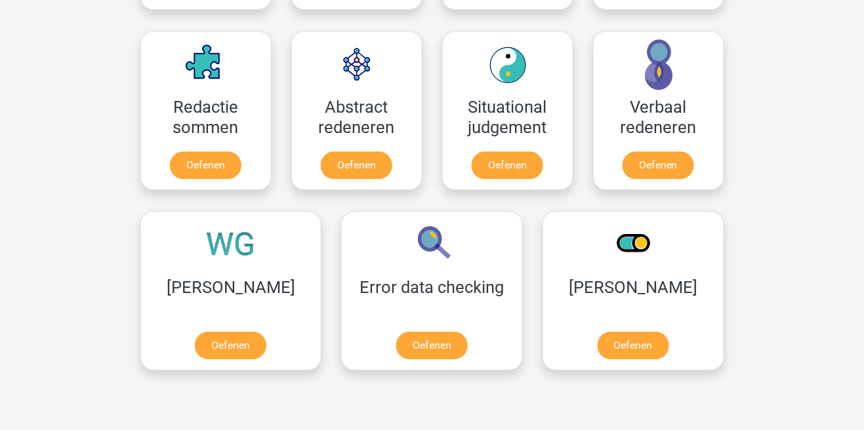
scroll to position [944, 0]
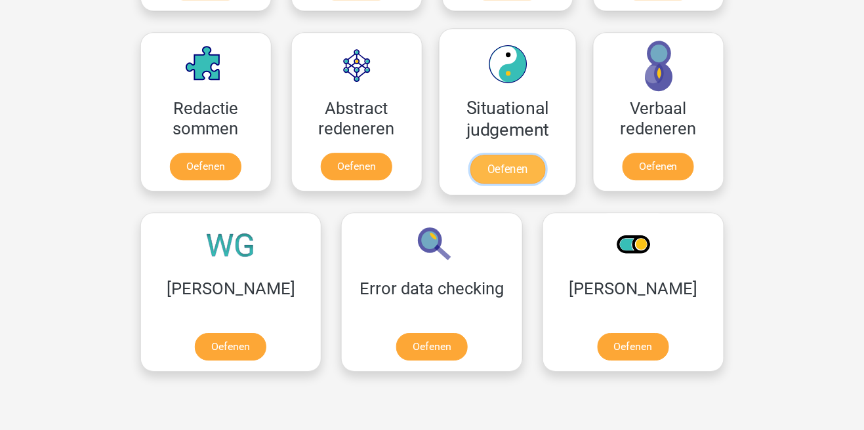
click at [514, 162] on link "Oefenen" at bounding box center [507, 169] width 75 height 29
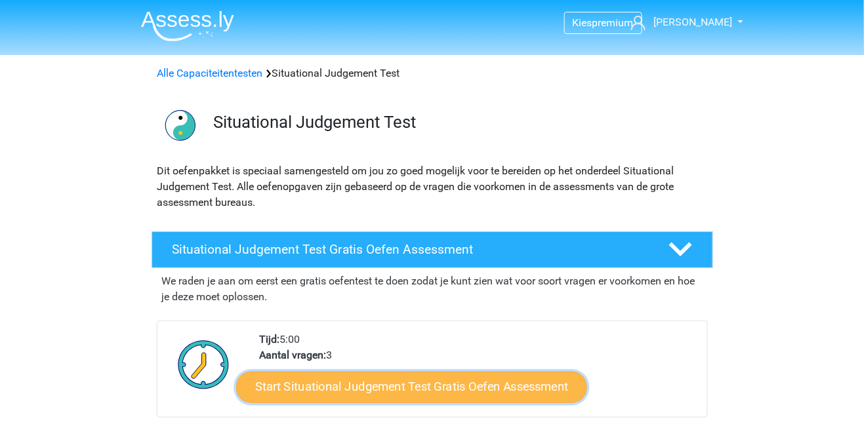
click at [472, 382] on link "Start Situational Judgement Test Gratis Oefen Assessment" at bounding box center [411, 387] width 351 height 31
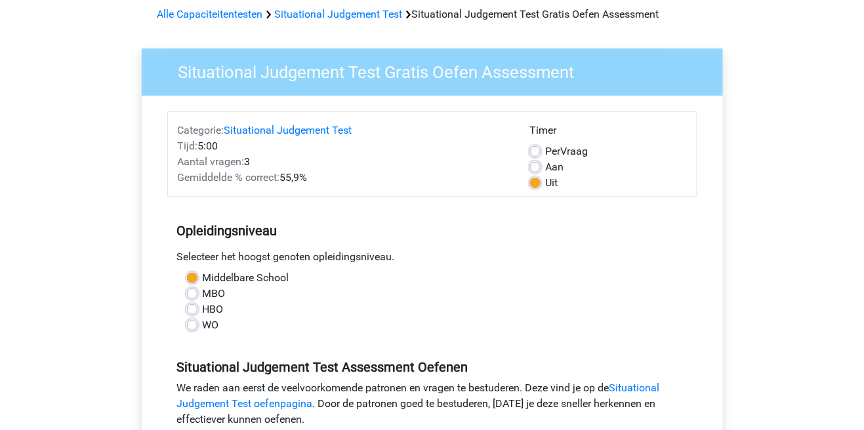
scroll to position [60, 0]
click at [546, 169] on label "Aan" at bounding box center [555, 167] width 18 height 16
click at [533, 169] on input "Aan" at bounding box center [535, 165] width 10 height 13
radio input "true"
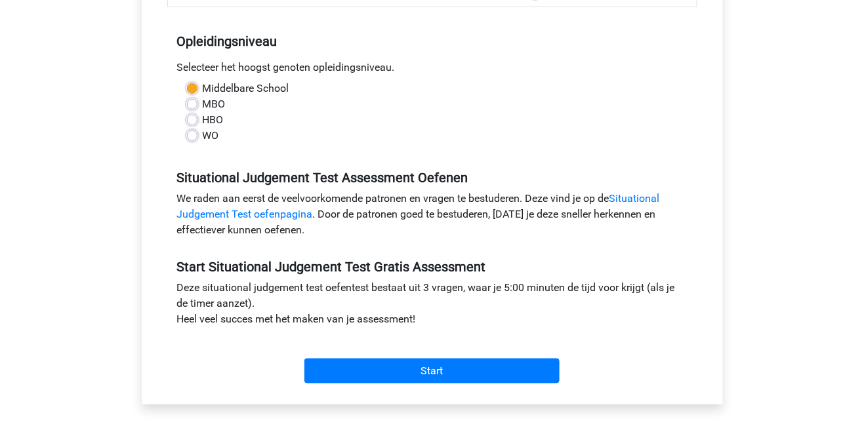
scroll to position [249, 0]
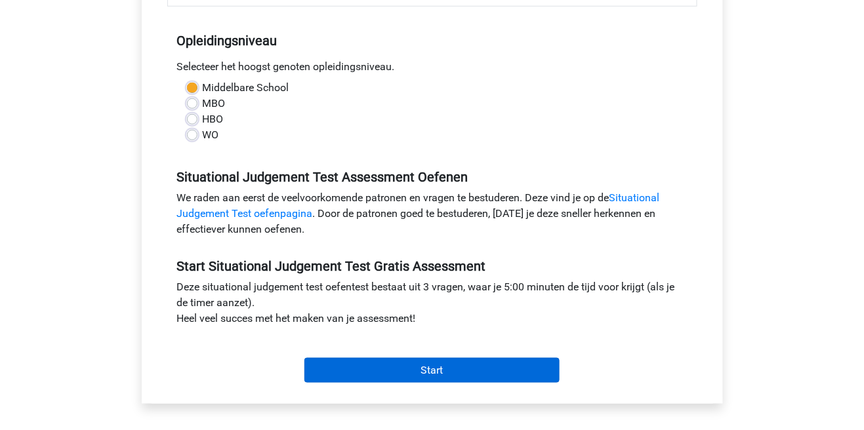
click at [464, 365] on input "Start" at bounding box center [431, 370] width 255 height 25
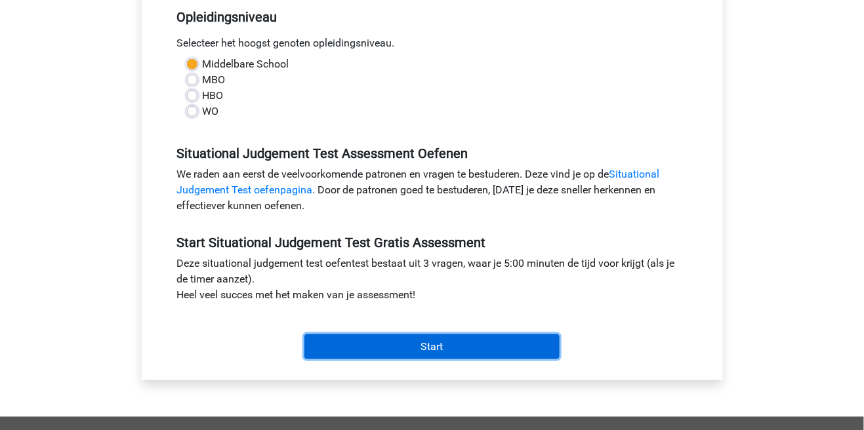
scroll to position [312, 0]
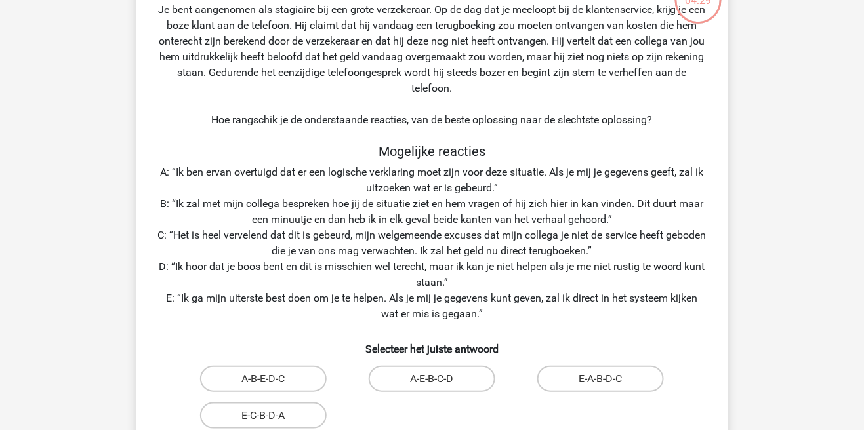
scroll to position [104, 0]
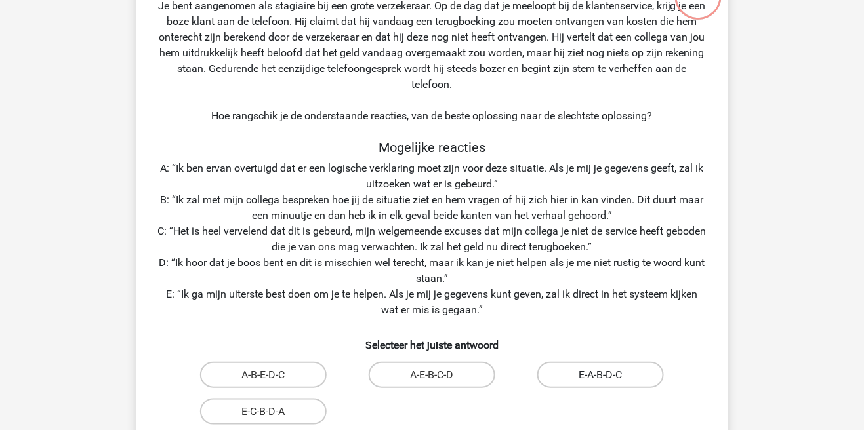
click at [624, 375] on label "E-A-B-D-C" at bounding box center [600, 375] width 127 height 26
click at [609, 375] on input "E-A-B-D-C" at bounding box center [605, 379] width 9 height 9
radio input "true"
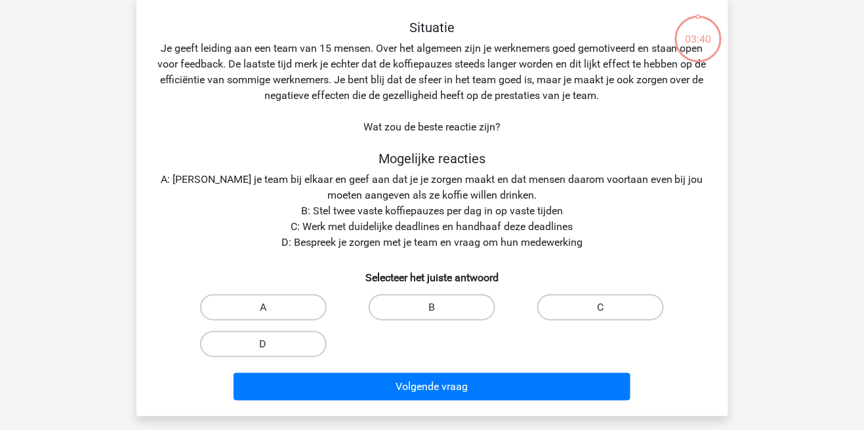
scroll to position [60, 0]
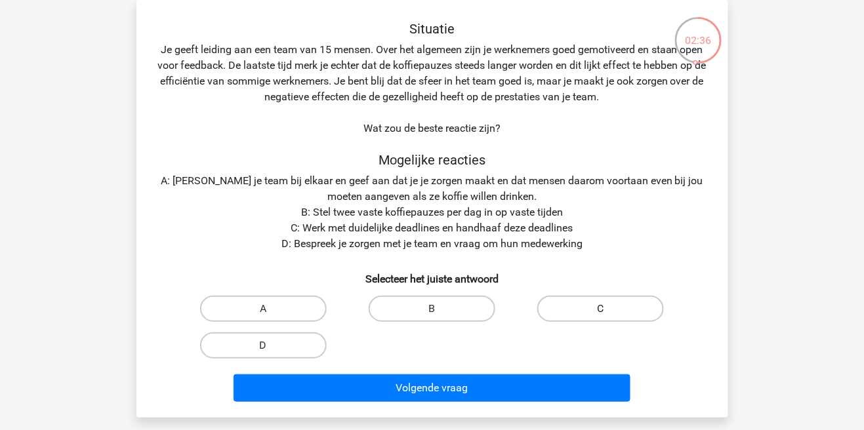
click at [596, 312] on label "C" at bounding box center [600, 309] width 127 height 26
click at [601, 312] on input "C" at bounding box center [605, 313] width 9 height 9
radio input "true"
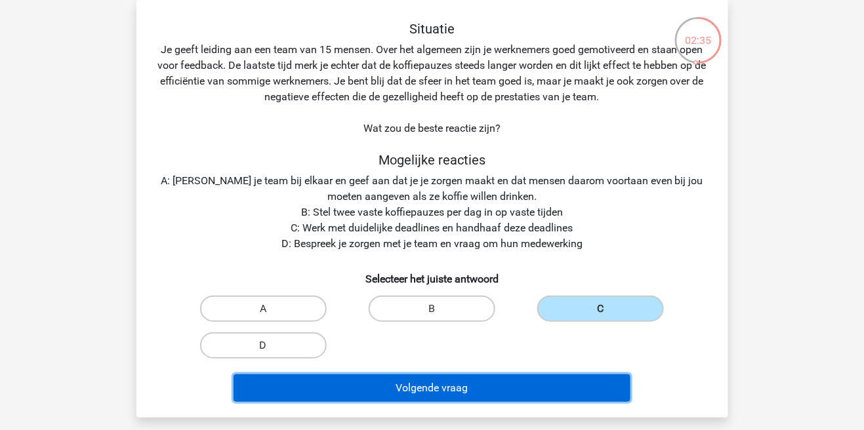
click at [509, 396] on button "Volgende vraag" at bounding box center [432, 389] width 397 height 28
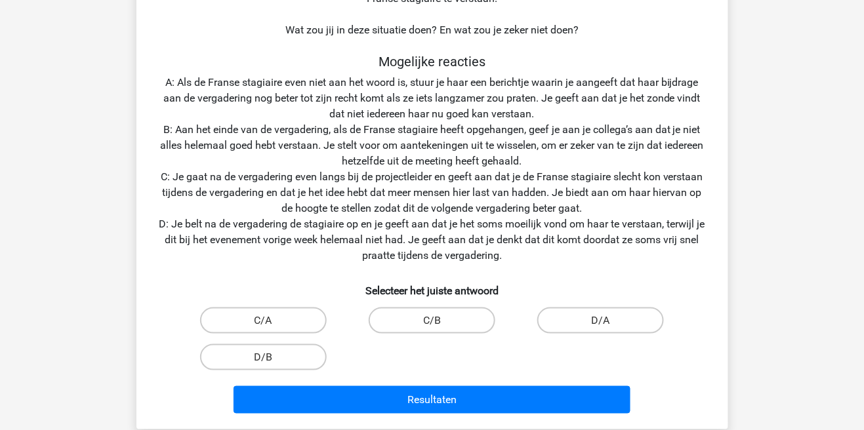
scroll to position [230, 0]
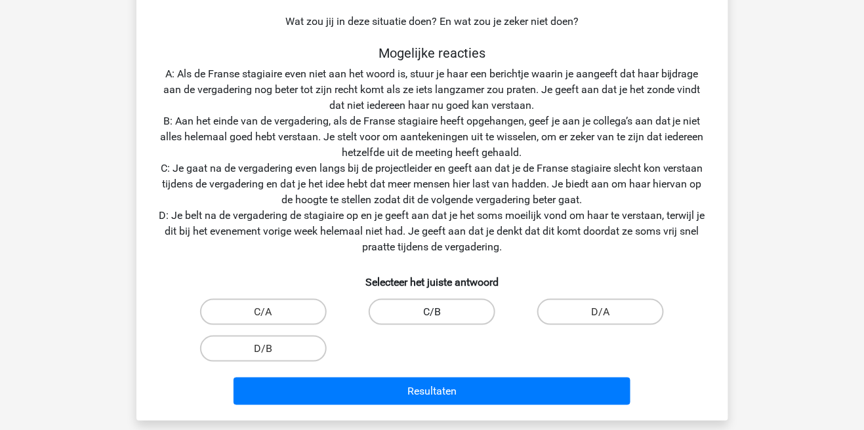
click at [443, 304] on label "C/B" at bounding box center [432, 312] width 127 height 26
click at [440, 312] on input "C/B" at bounding box center [436, 316] width 9 height 9
radio input "true"
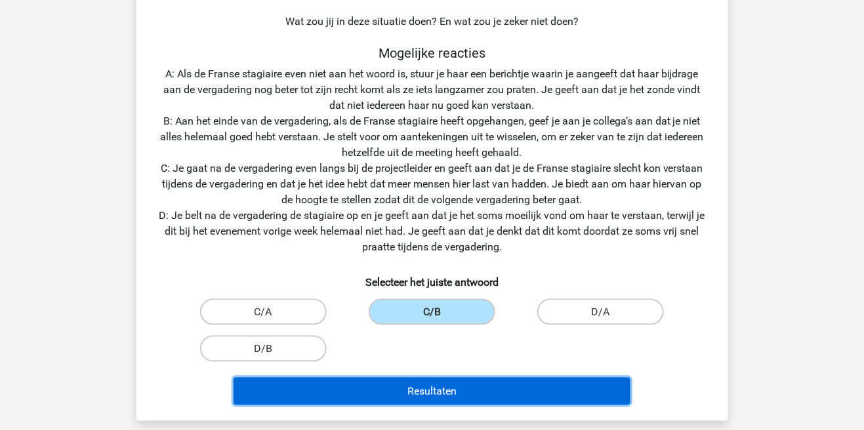
click at [428, 388] on button "Resultaten" at bounding box center [432, 392] width 397 height 28
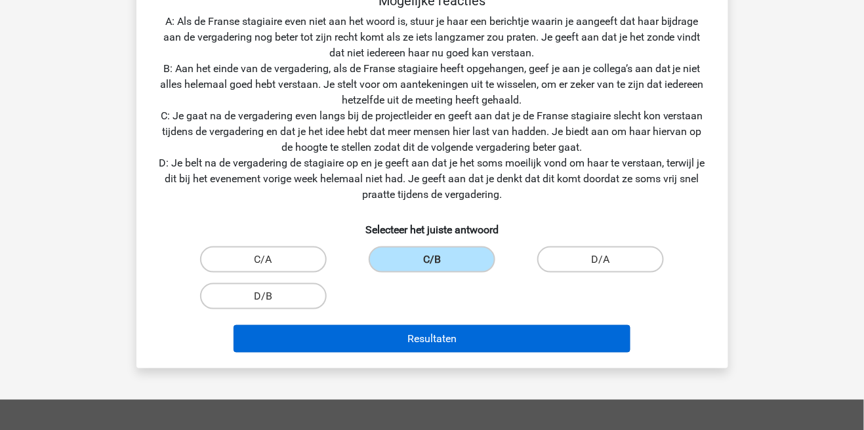
scroll to position [293, 0]
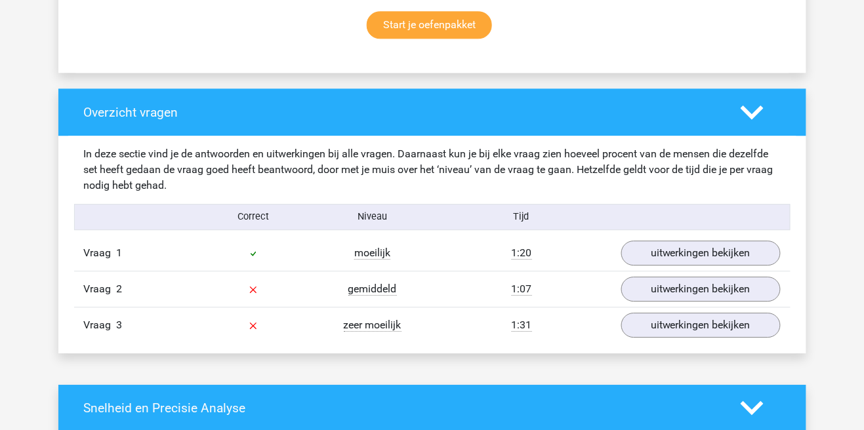
scroll to position [896, 0]
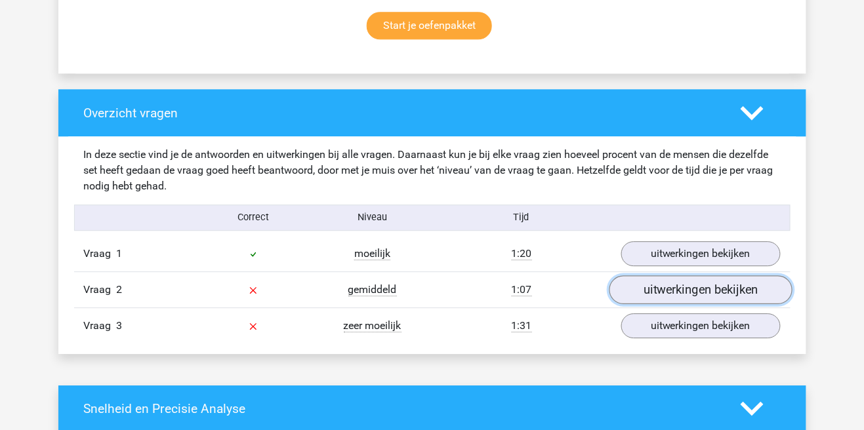
click at [692, 291] on link "uitwerkingen bekijken" at bounding box center [700, 290] width 183 height 29
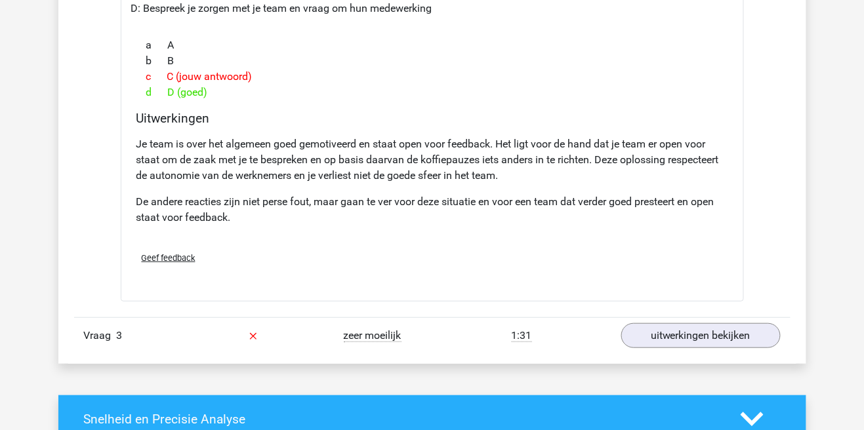
scroll to position [1441, 0]
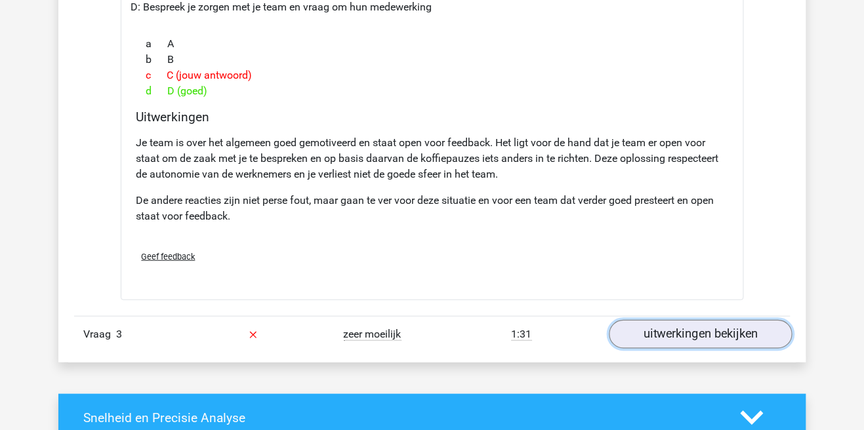
click at [699, 339] on link "uitwerkingen bekijken" at bounding box center [700, 334] width 183 height 29
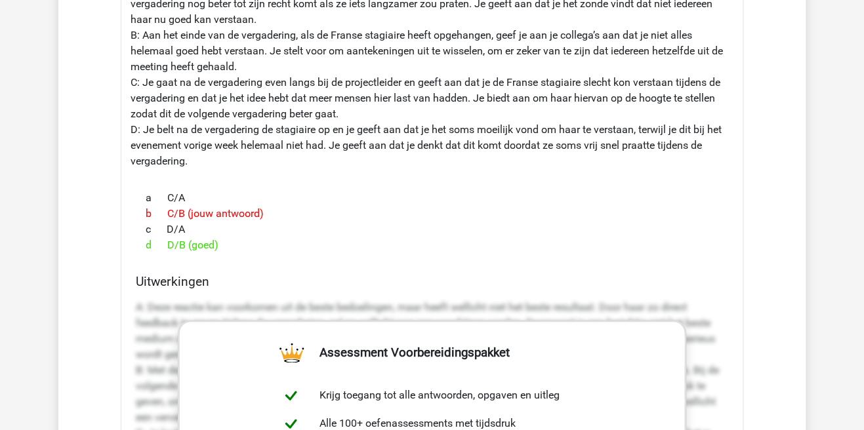
scroll to position [2048, 0]
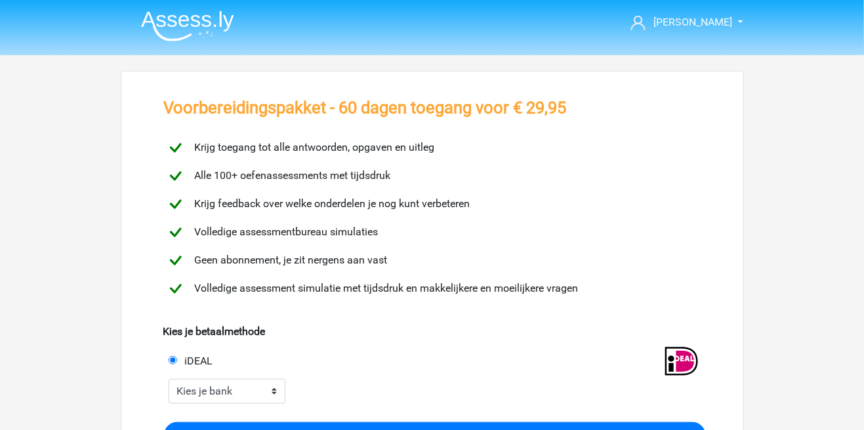
click at [167, 13] on img at bounding box center [187, 25] width 93 height 31
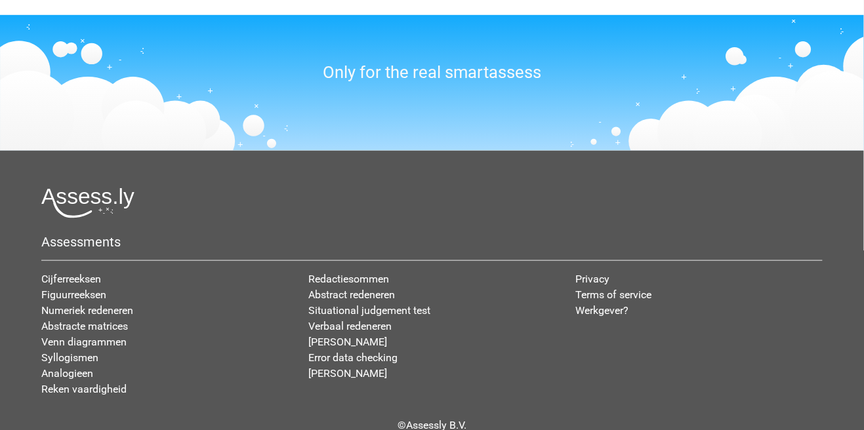
scroll to position [1586, 0]
